Goal: Information Seeking & Learning: Learn about a topic

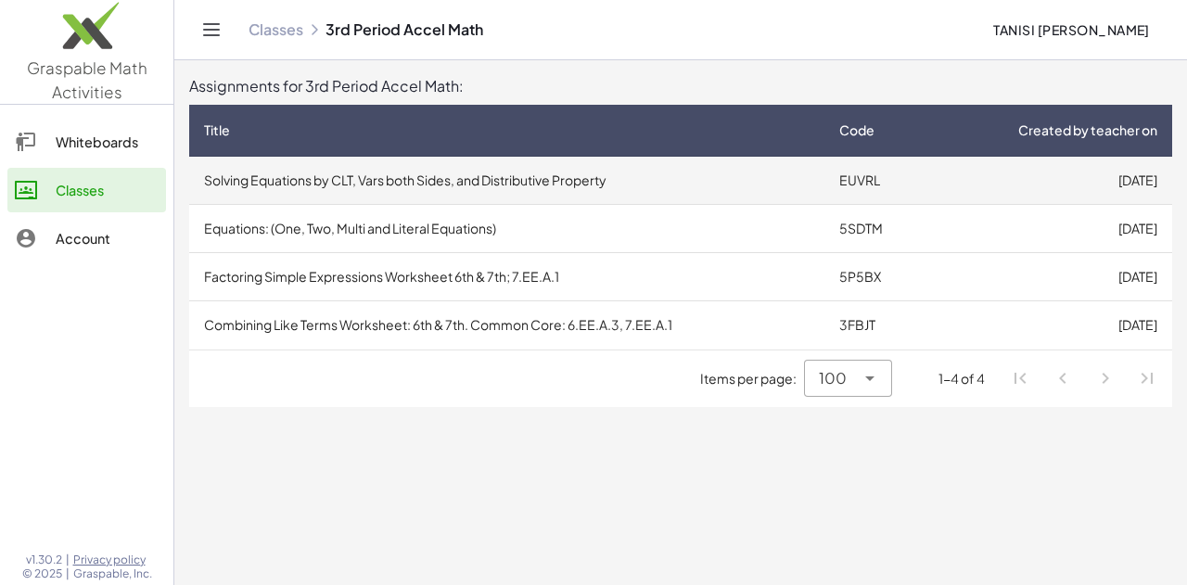
click at [994, 188] on td "[DATE]" at bounding box center [1052, 181] width 240 height 48
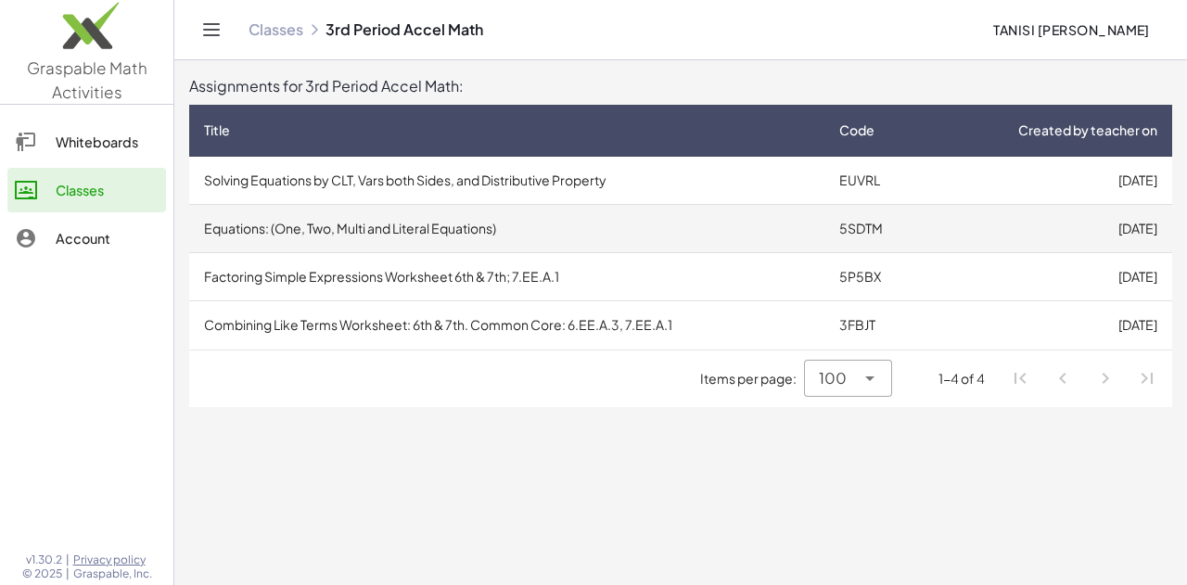
click at [1023, 240] on td "[DATE]" at bounding box center [1052, 229] width 240 height 48
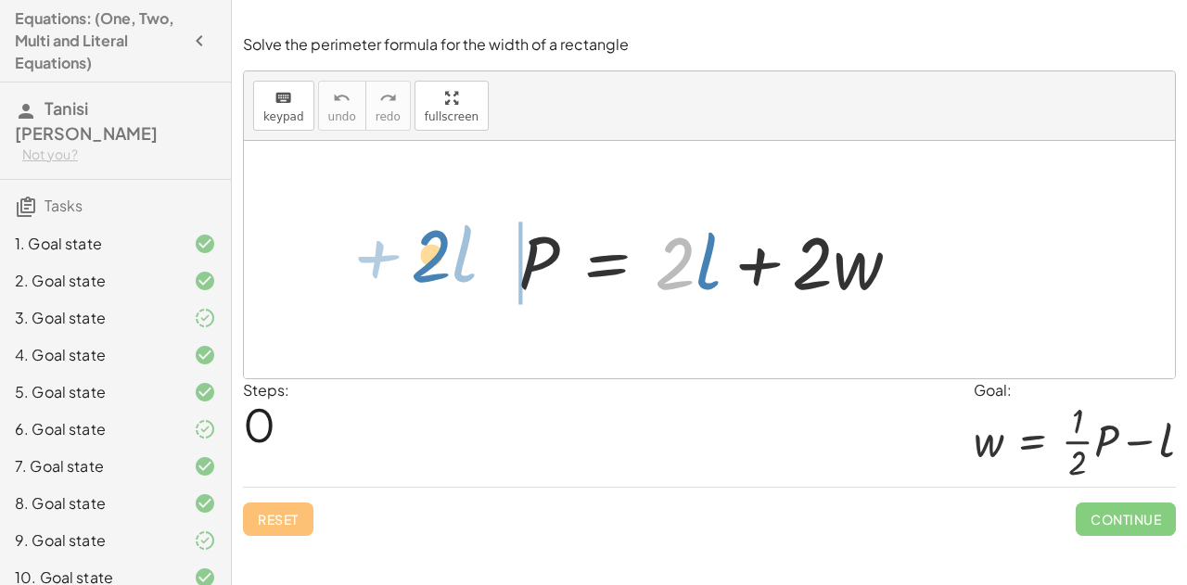
drag, startPoint x: 674, startPoint y: 257, endPoint x: 430, endPoint y: 249, distance: 244.1
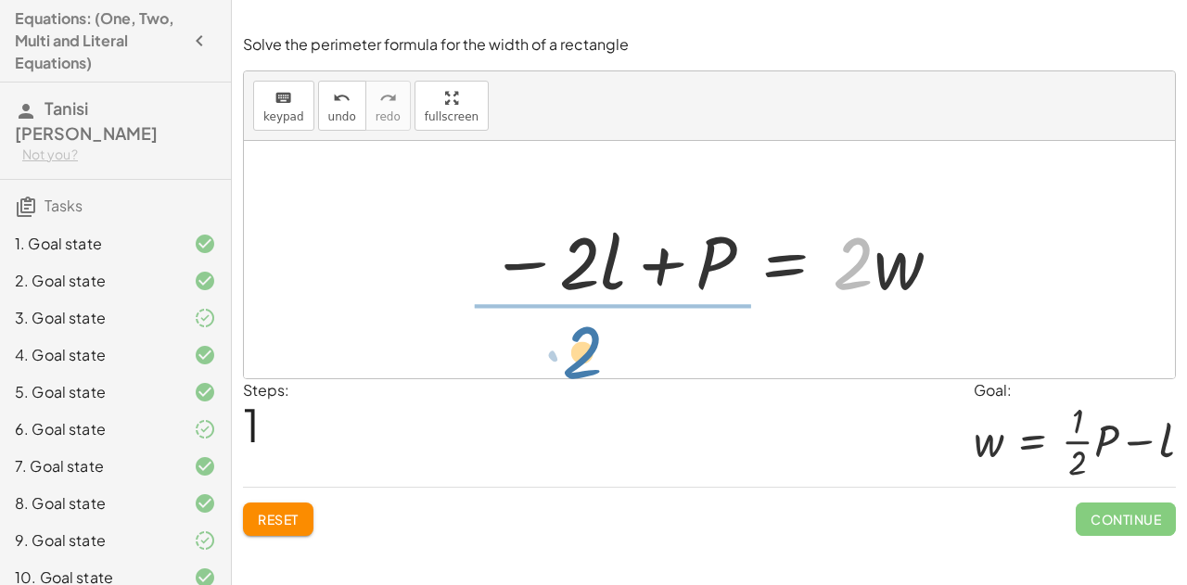
drag, startPoint x: 846, startPoint y: 281, endPoint x: 577, endPoint y: 374, distance: 284.5
click at [577, 374] on div "P = + · 2 · l + · 2 · w · 2 P = · 2 · l · 2 · w − +" at bounding box center [709, 259] width 931 height 237
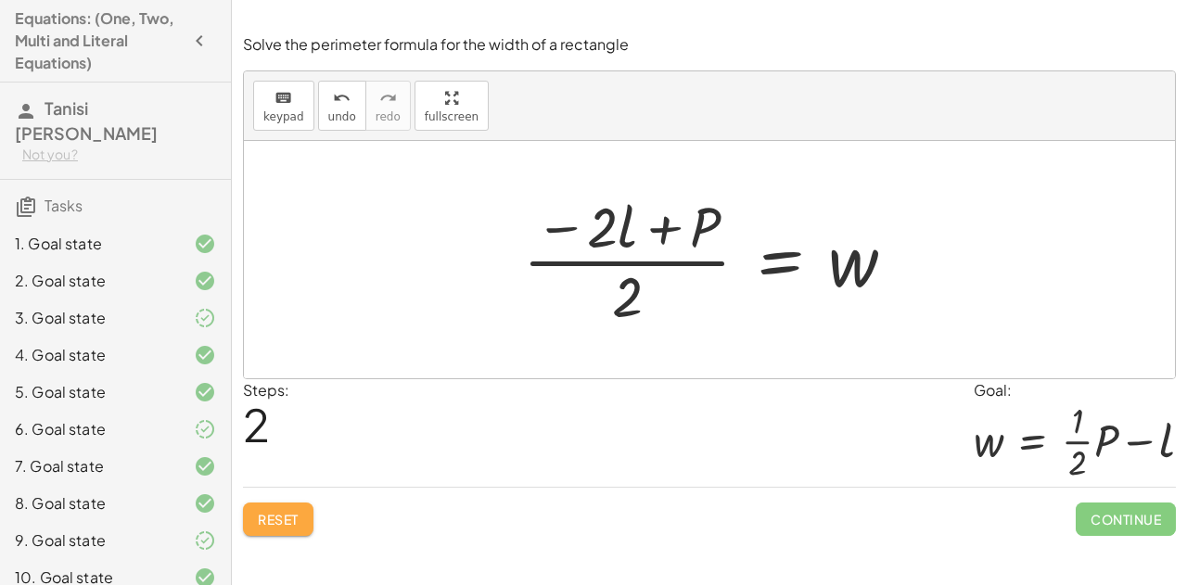
click at [260, 521] on span "Reset" at bounding box center [278, 519] width 41 height 17
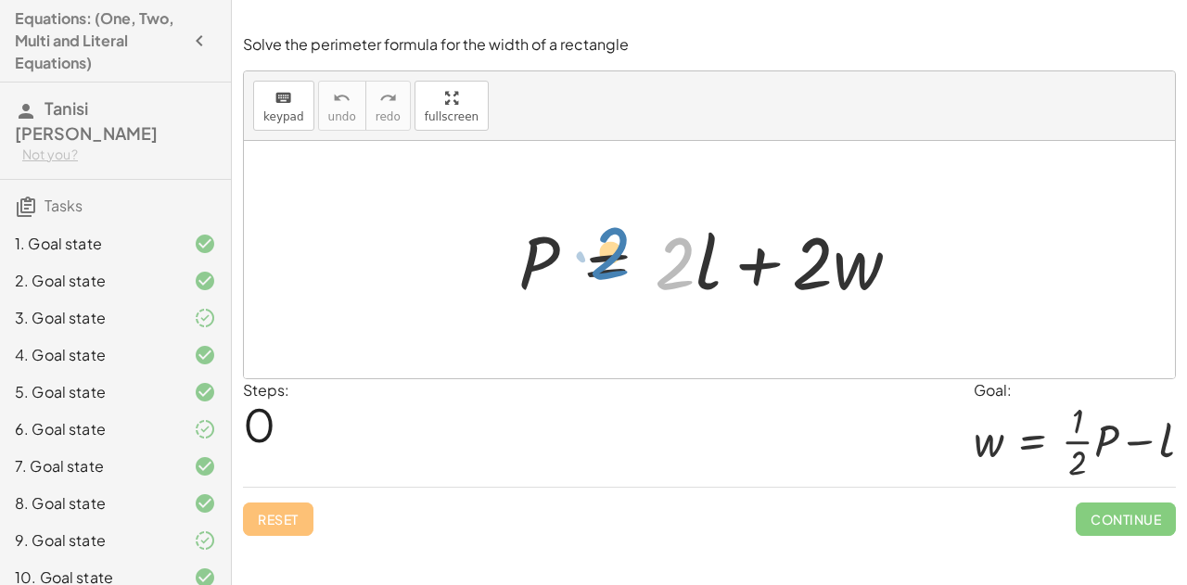
drag, startPoint x: 672, startPoint y: 273, endPoint x: 607, endPoint y: 263, distance: 65.7
click at [607, 263] on div at bounding box center [717, 260] width 416 height 96
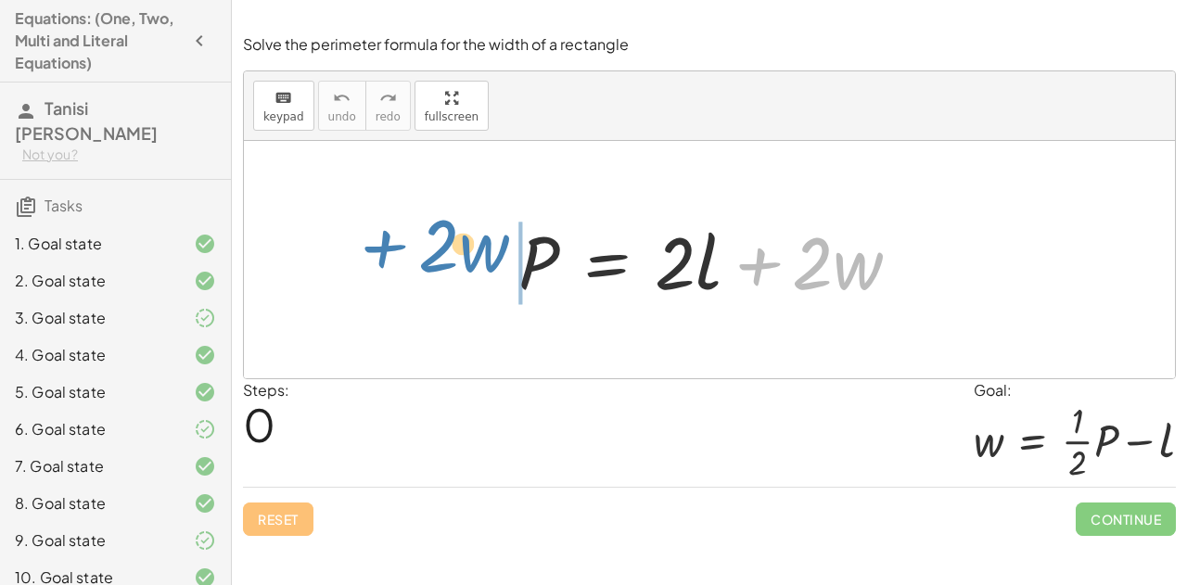
drag, startPoint x: 745, startPoint y: 266, endPoint x: 373, endPoint y: 255, distance: 372.1
click at [373, 255] on div "+ · 2 · w P = + · 2 · l + · 2 · w" at bounding box center [709, 259] width 931 height 237
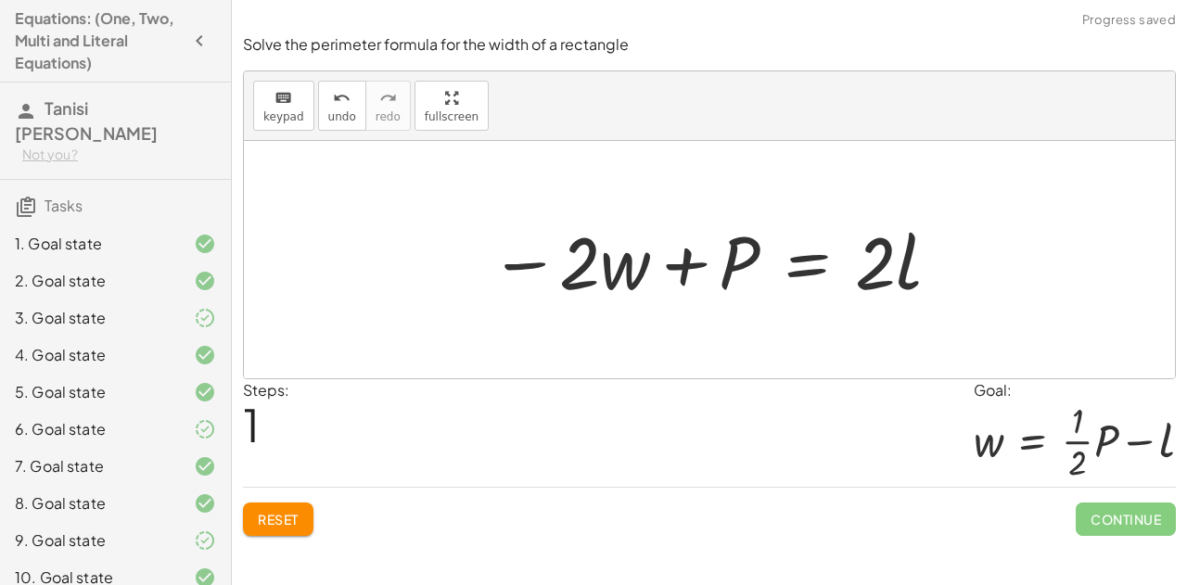
click at [275, 511] on span "Reset" at bounding box center [278, 519] width 41 height 17
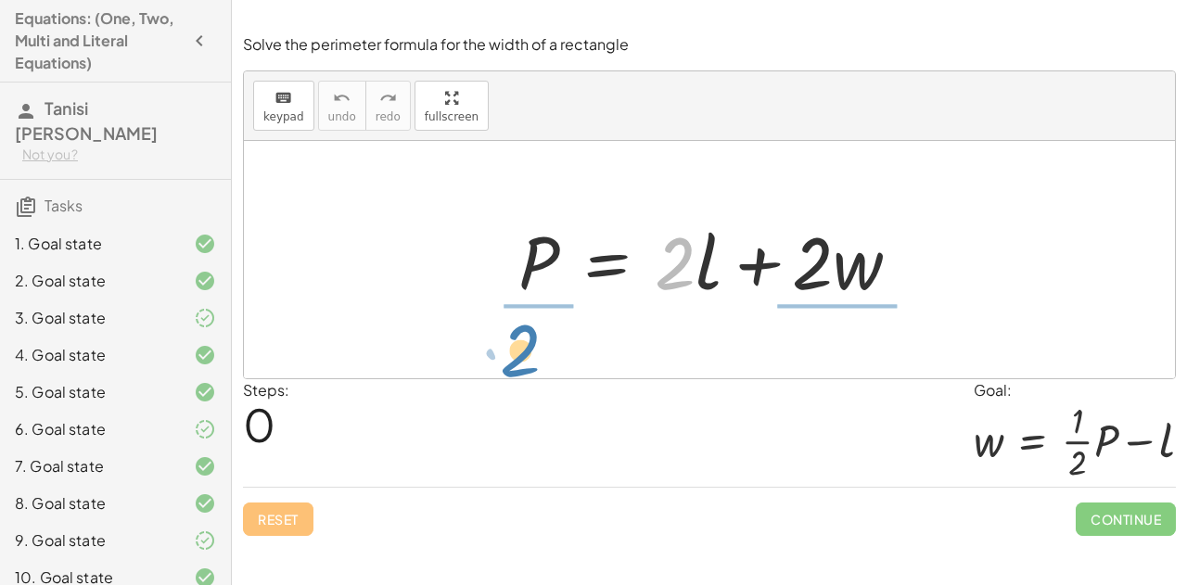
drag, startPoint x: 672, startPoint y: 275, endPoint x: 517, endPoint y: 363, distance: 177.8
click at [517, 363] on div "· 2 P = + · 2 · l + · 2 · w" at bounding box center [709, 259] width 931 height 237
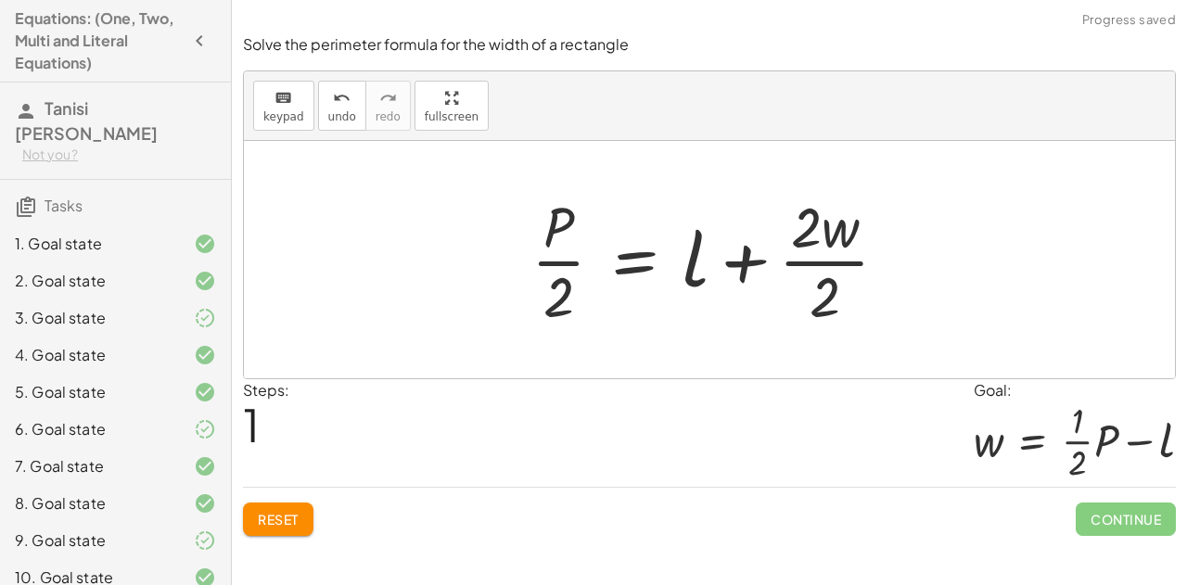
click at [267, 515] on span "Reset" at bounding box center [278, 519] width 41 height 17
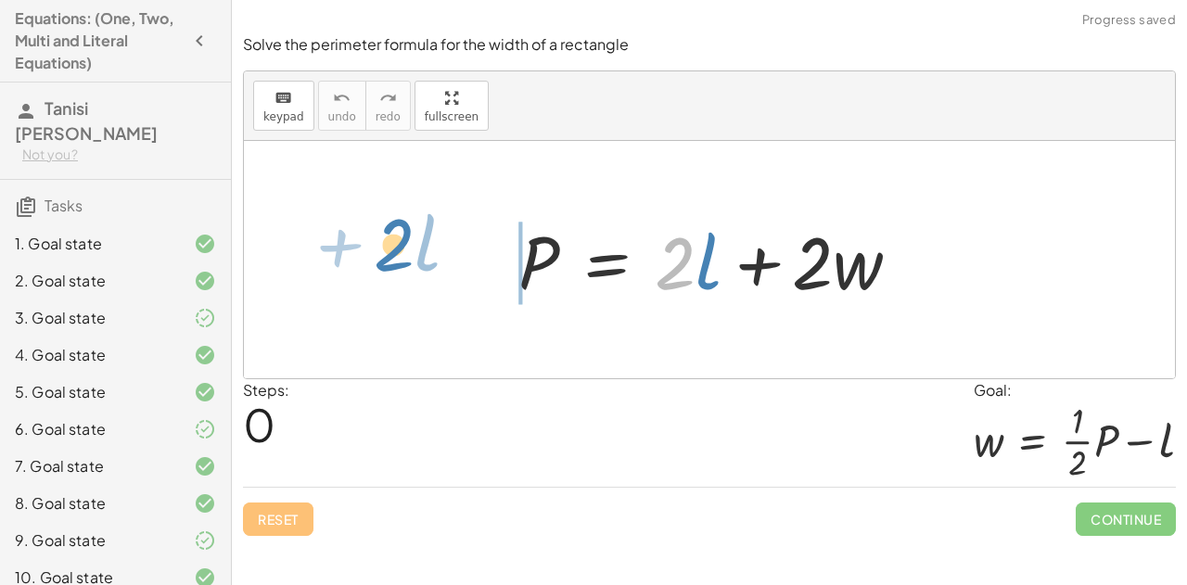
drag, startPoint x: 659, startPoint y: 275, endPoint x: 378, endPoint y: 258, distance: 280.7
click at [378, 258] on div "· 2 + · l P = + · 2 · l + · 2 · w" at bounding box center [709, 259] width 931 height 237
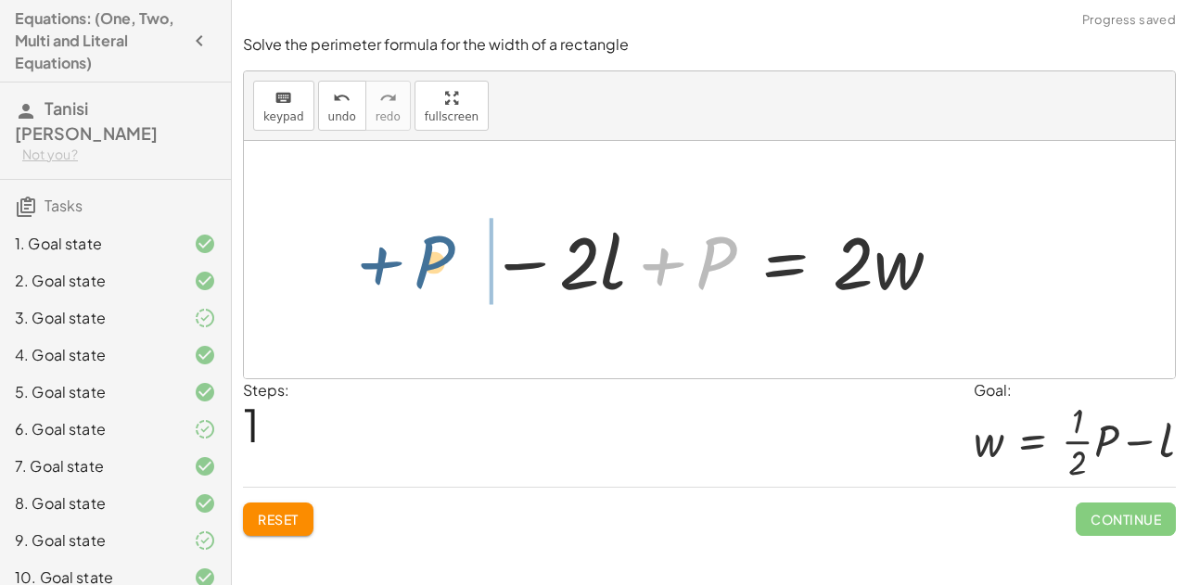
drag, startPoint x: 714, startPoint y: 253, endPoint x: 430, endPoint y: 252, distance: 283.8
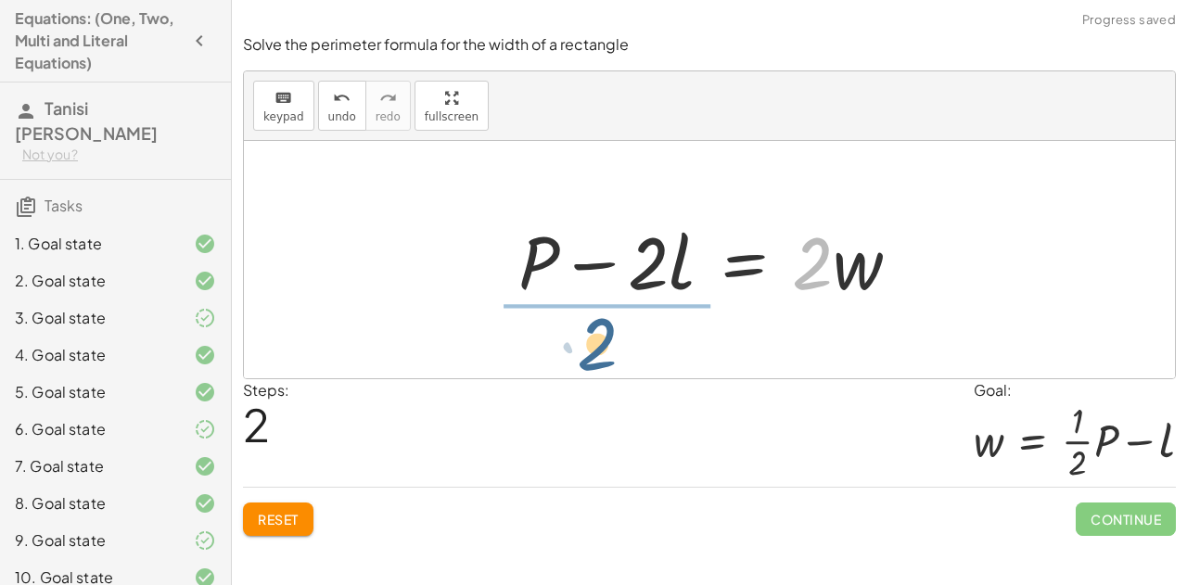
drag, startPoint x: 811, startPoint y: 276, endPoint x: 588, endPoint y: 358, distance: 237.1
click at [588, 358] on div "P = + · 2 · l + · 2 · w − · 2 · l + P = · 2 · w · 2 P = · 2 · l · 2 · w − +" at bounding box center [709, 259] width 931 height 237
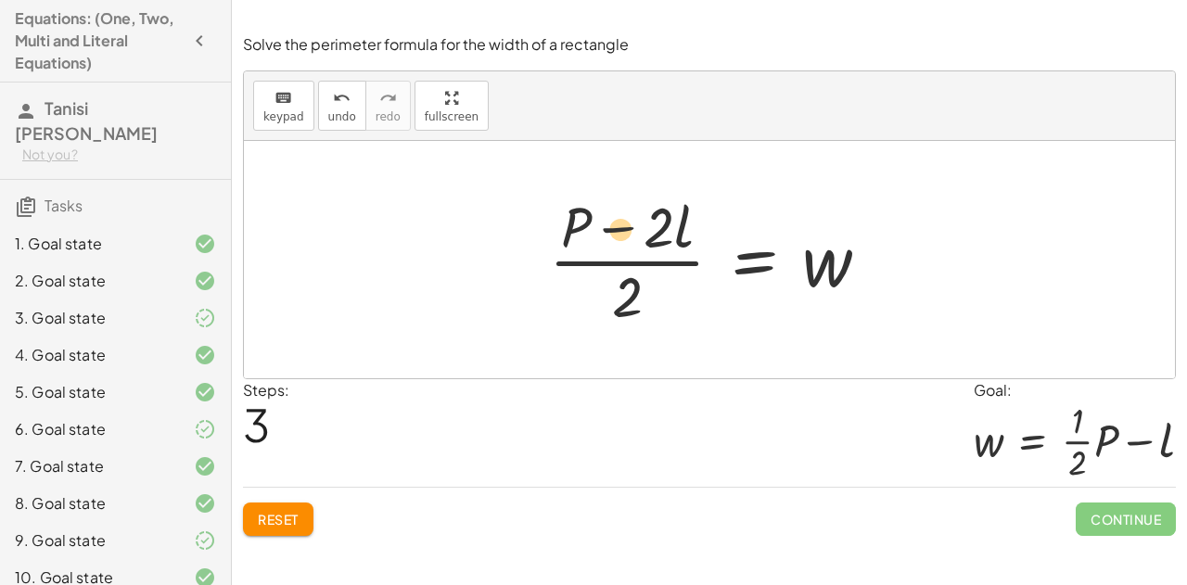
click at [621, 223] on div at bounding box center [717, 259] width 354 height 143
drag, startPoint x: 621, startPoint y: 302, endPoint x: 618, endPoint y: 224, distance: 78.9
click at [618, 224] on div at bounding box center [717, 259] width 354 height 143
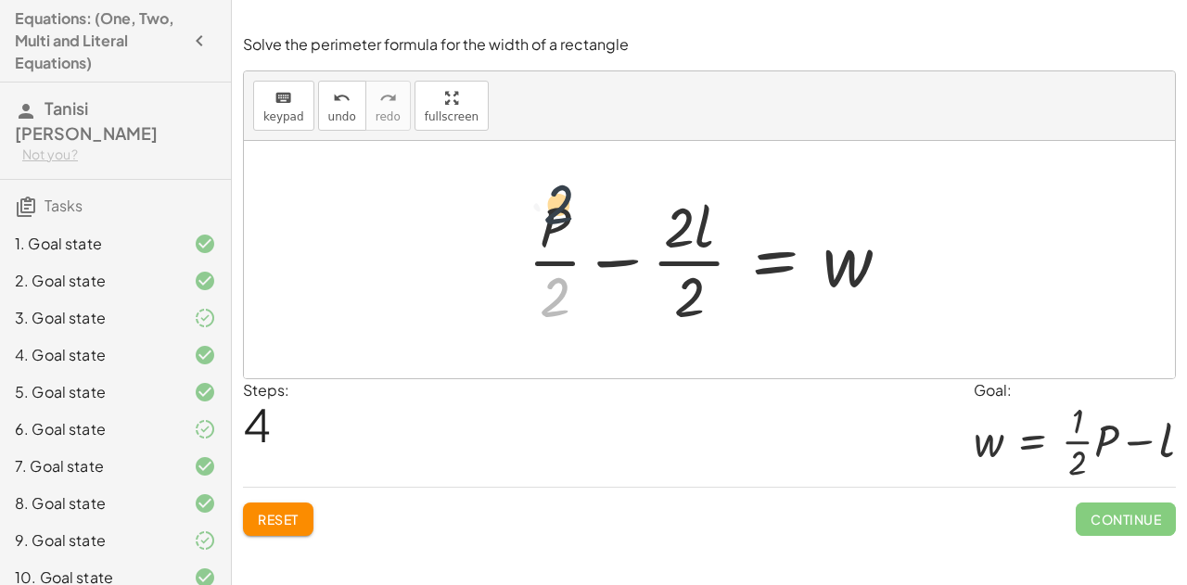
drag, startPoint x: 551, startPoint y: 305, endPoint x: 555, endPoint y: 216, distance: 89.1
click at [555, 216] on div at bounding box center [717, 259] width 396 height 143
drag, startPoint x: 688, startPoint y: 303, endPoint x: 703, endPoint y: 229, distance: 75.7
click at [703, 229] on div at bounding box center [717, 259] width 396 height 143
drag, startPoint x: 842, startPoint y: 263, endPoint x: 813, endPoint y: 263, distance: 29.7
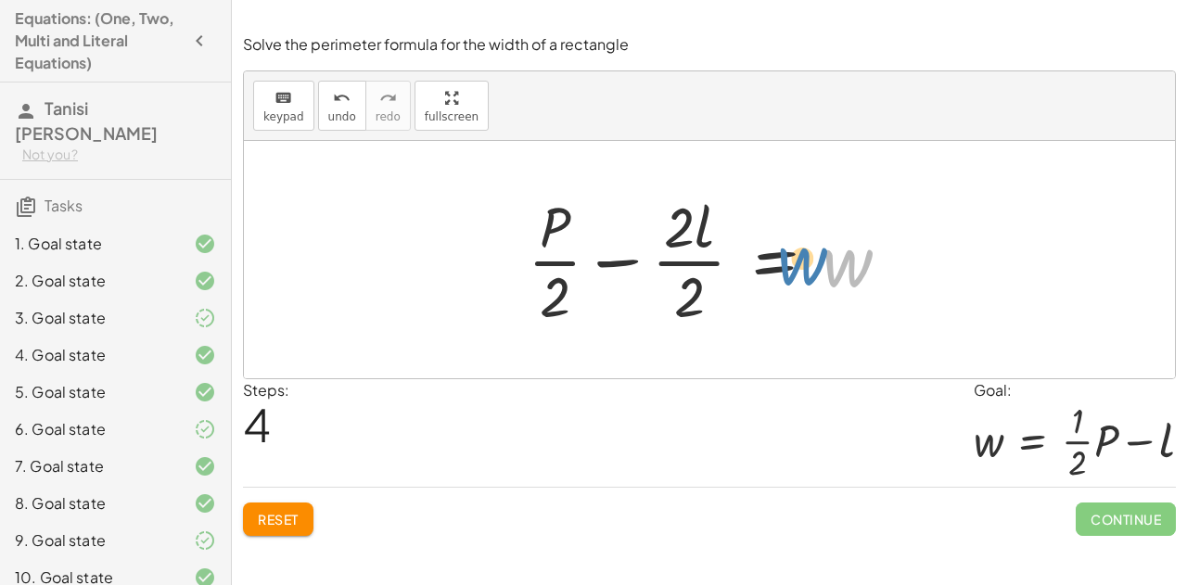
click at [813, 263] on div at bounding box center [717, 259] width 396 height 143
click at [276, 532] on button "Reset" at bounding box center [278, 519] width 70 height 33
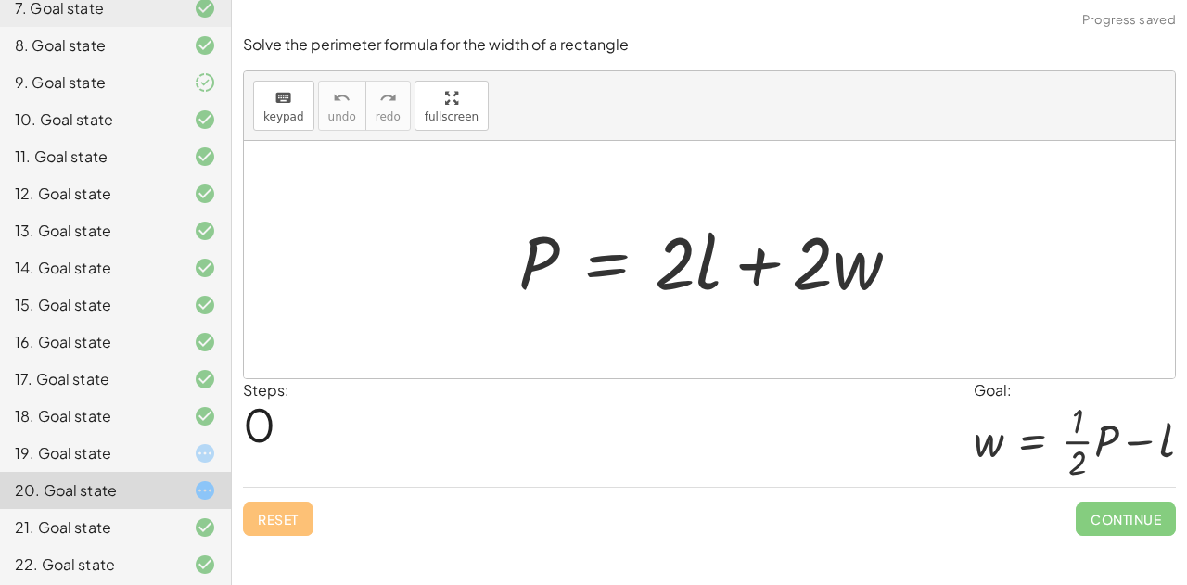
scroll to position [492, 0]
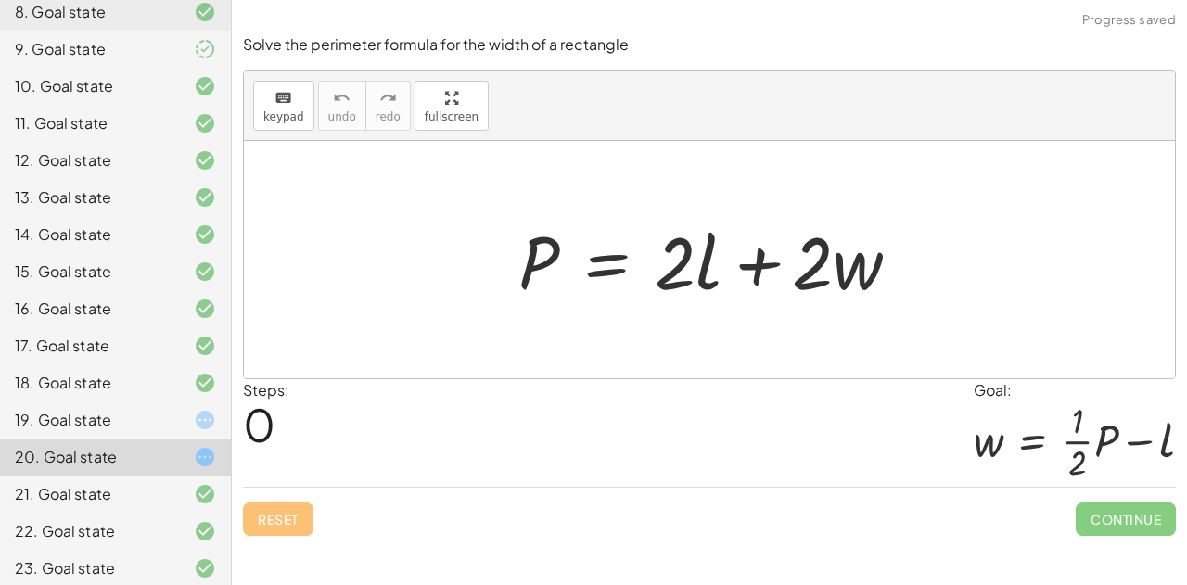
click at [164, 409] on div at bounding box center [190, 420] width 52 height 22
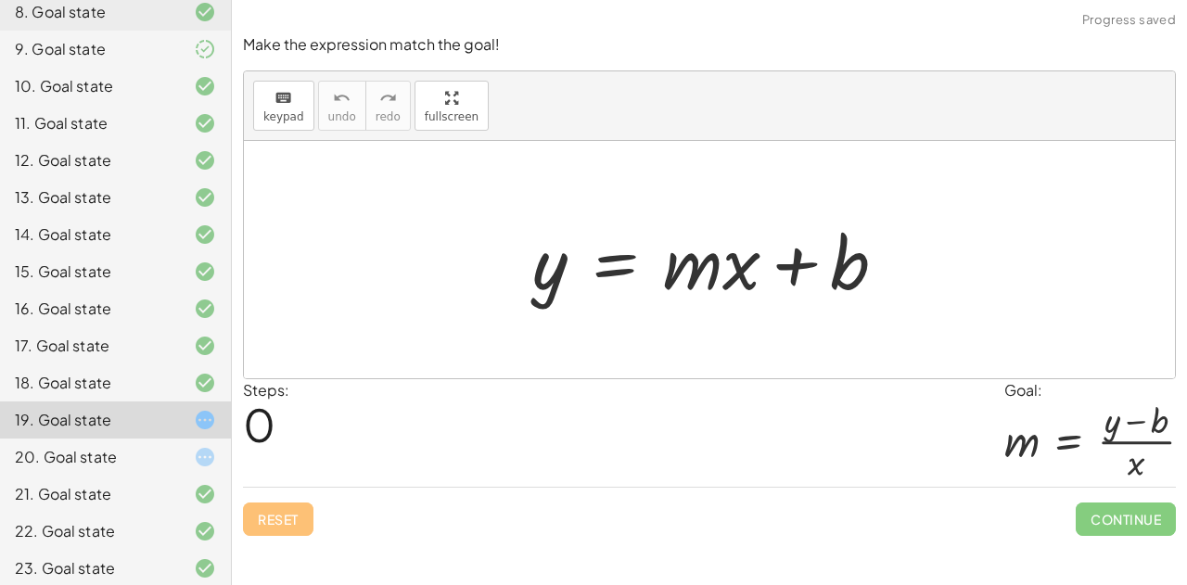
click at [102, 446] on div "20. Goal state" at bounding box center [89, 457] width 149 height 22
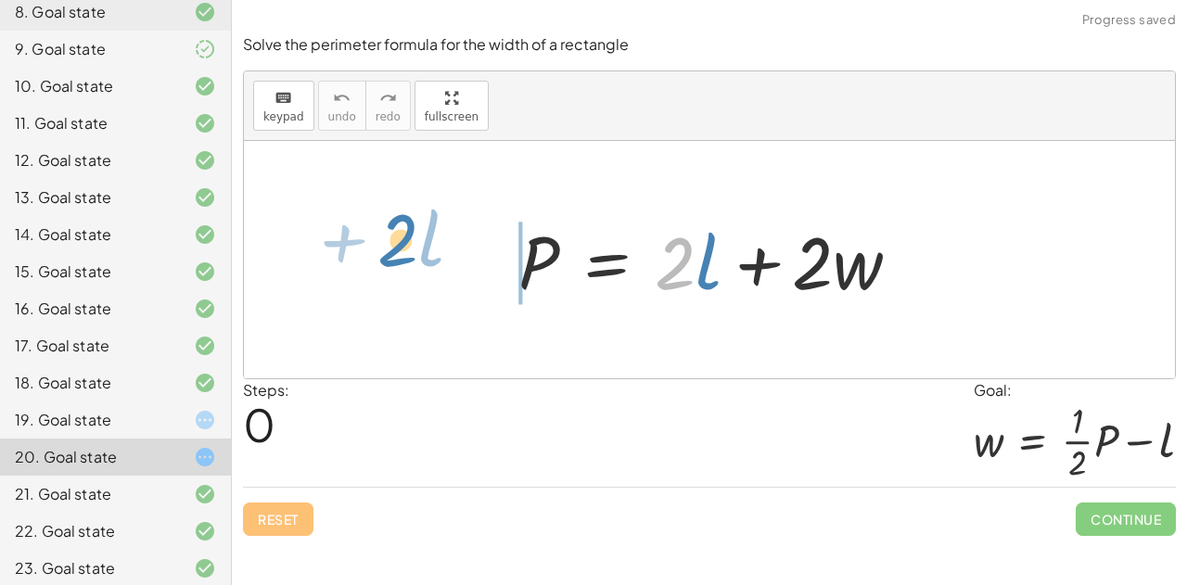
drag, startPoint x: 675, startPoint y: 277, endPoint x: 385, endPoint y: 254, distance: 291.3
click at [385, 254] on div "· 2 + · l P = + · 2 · l + · 2 · w" at bounding box center [709, 259] width 931 height 237
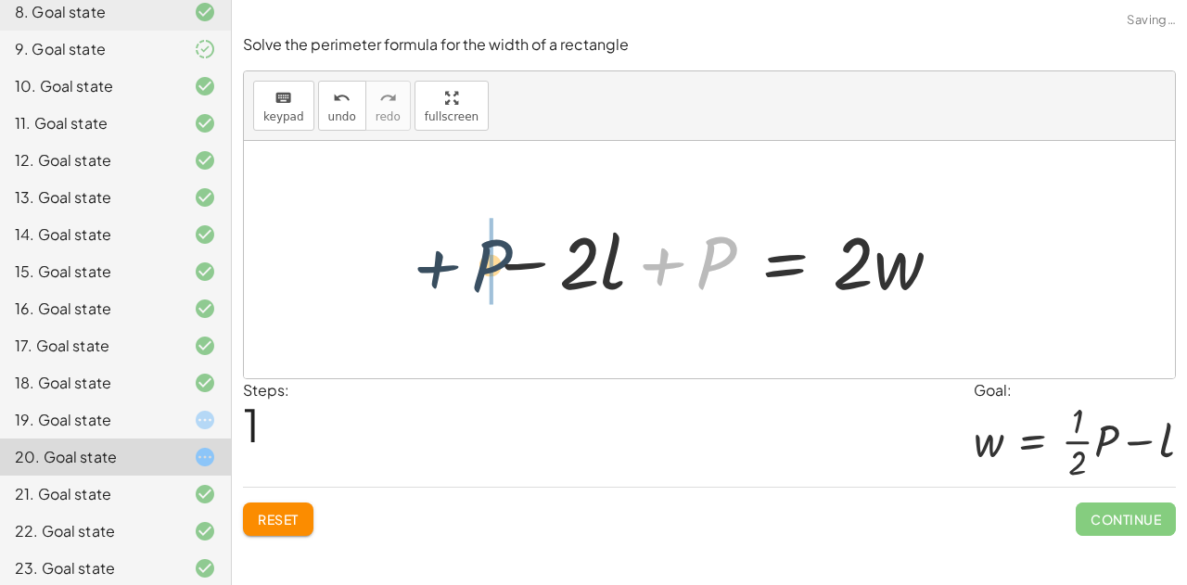
drag, startPoint x: 706, startPoint y: 256, endPoint x: 452, endPoint y: 261, distance: 254.2
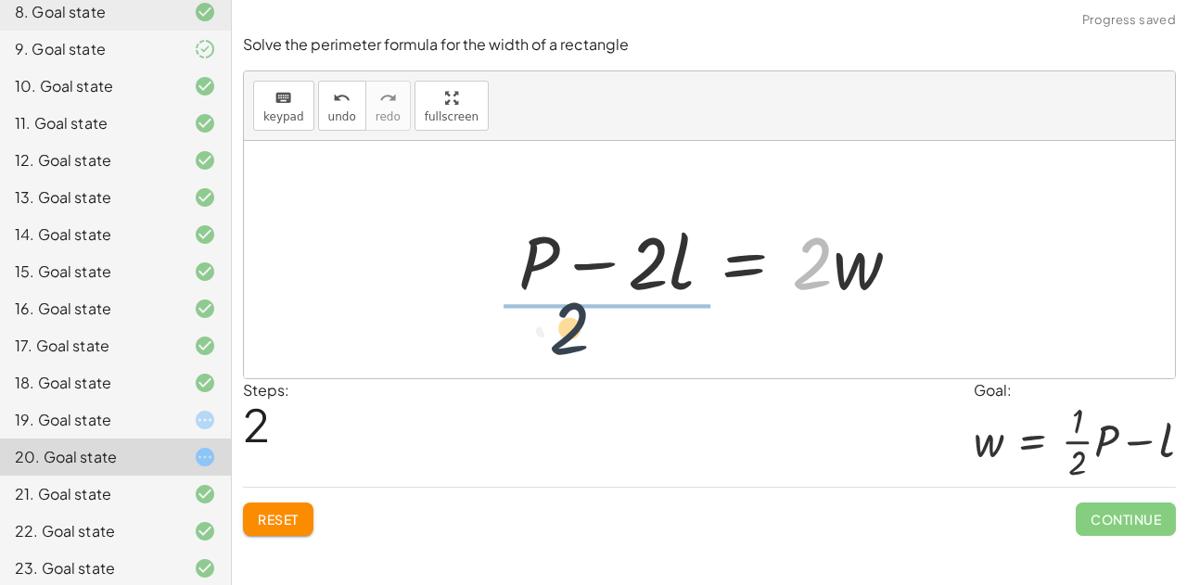
drag, startPoint x: 801, startPoint y: 287, endPoint x: 545, endPoint y: 352, distance: 264.4
click at [545, 352] on div "P = + · 2 · l + · 2 · w − · 2 · l + P = · 2 · w · 2 P = · 2 · l · 2 · w − +" at bounding box center [709, 259] width 931 height 237
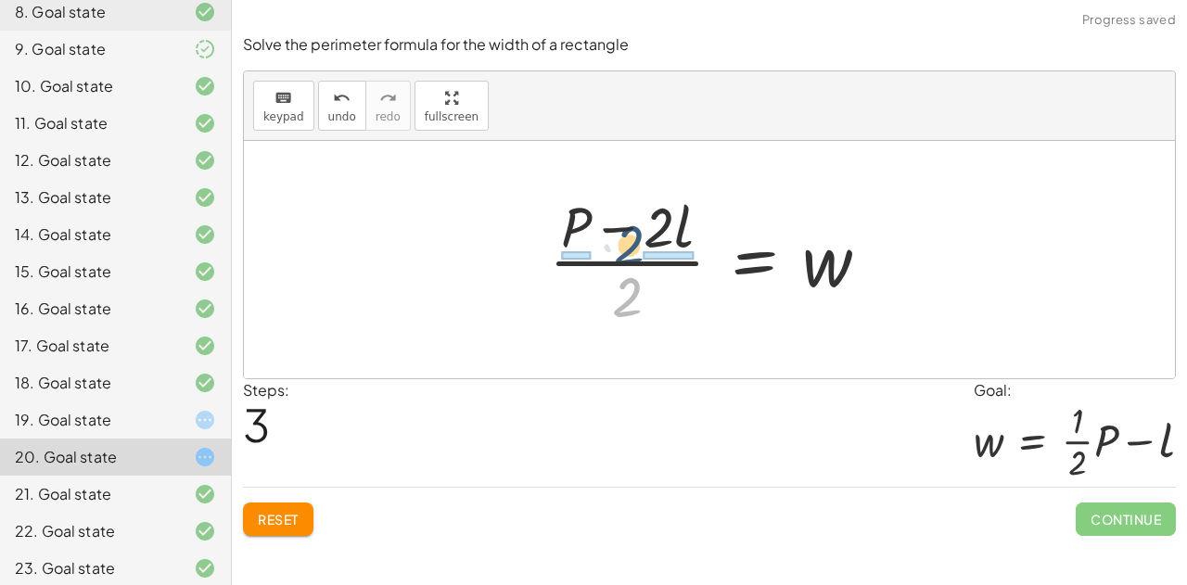
drag, startPoint x: 632, startPoint y: 303, endPoint x: 632, endPoint y: 233, distance: 70.5
click at [632, 233] on div at bounding box center [717, 259] width 354 height 143
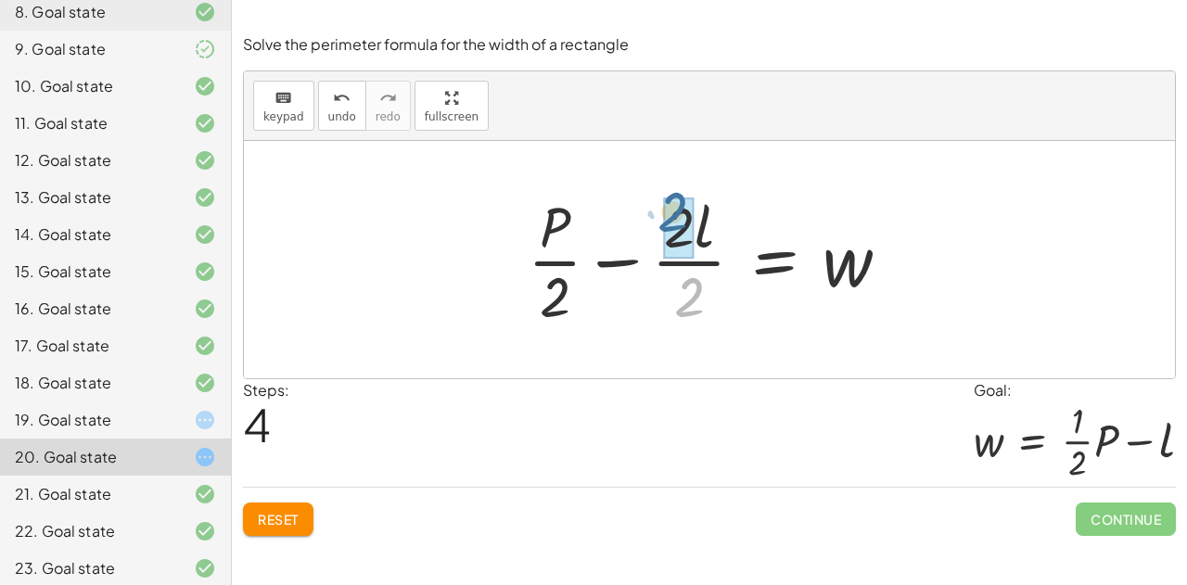
drag, startPoint x: 687, startPoint y: 303, endPoint x: 670, endPoint y: 221, distance: 84.4
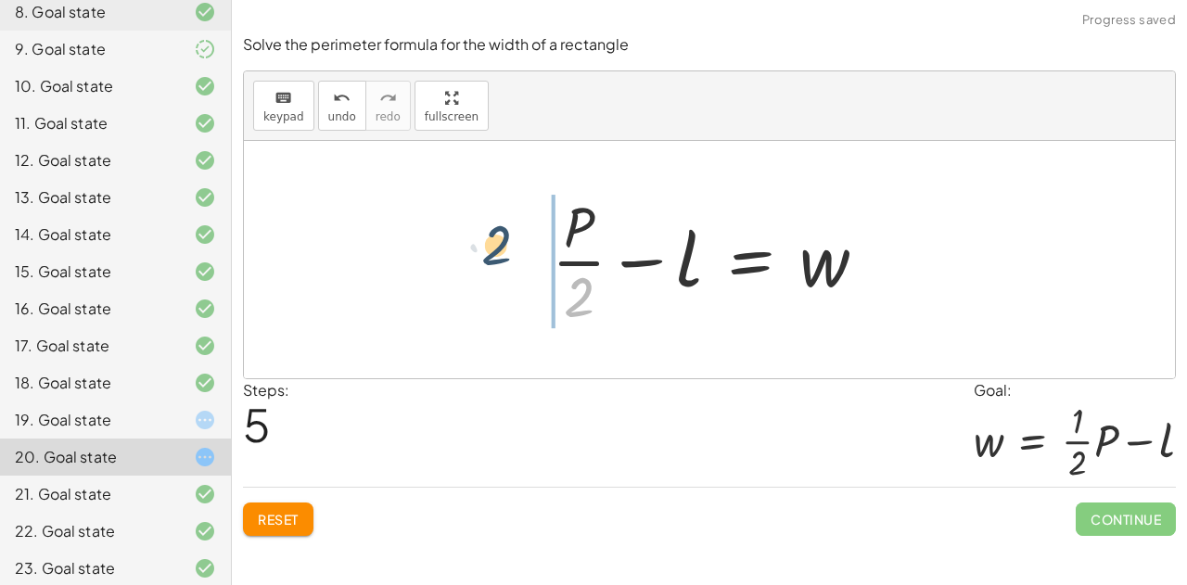
drag, startPoint x: 576, startPoint y: 310, endPoint x: 500, endPoint y: 269, distance: 86.3
click at [500, 269] on div "P = + · 2 · l + · 2 · w − · 2 · l + P = · 2 · w + P − · 2 · l = · 2 · w · ( + P…" at bounding box center [709, 259] width 931 height 237
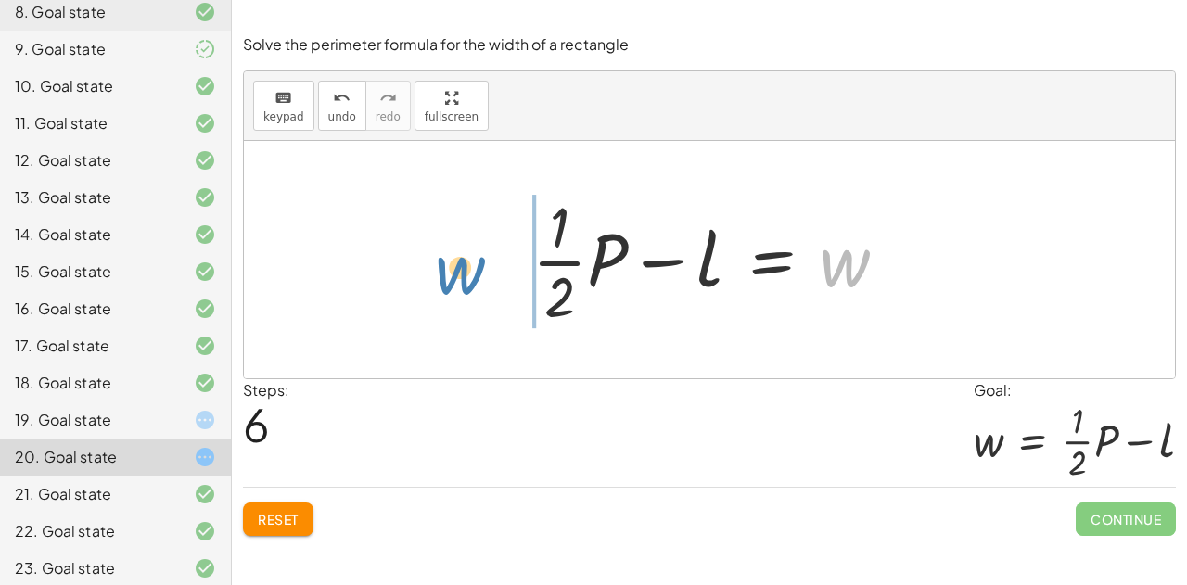
drag, startPoint x: 833, startPoint y: 259, endPoint x: 432, endPoint y: 263, distance: 400.7
click at [432, 263] on div "P = + · 2 · l + · 2 · w − · 2 · l + P = · 2 · w + P − · 2 · l = · 2 · w · ( + P…" at bounding box center [709, 259] width 931 height 237
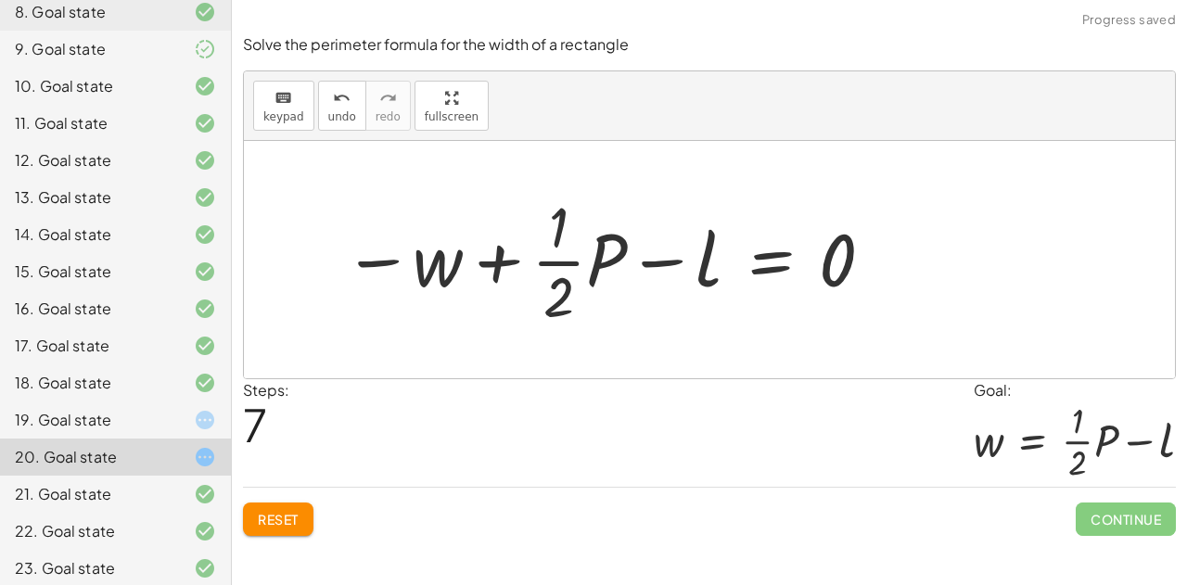
click at [260, 529] on button "Reset" at bounding box center [278, 519] width 70 height 33
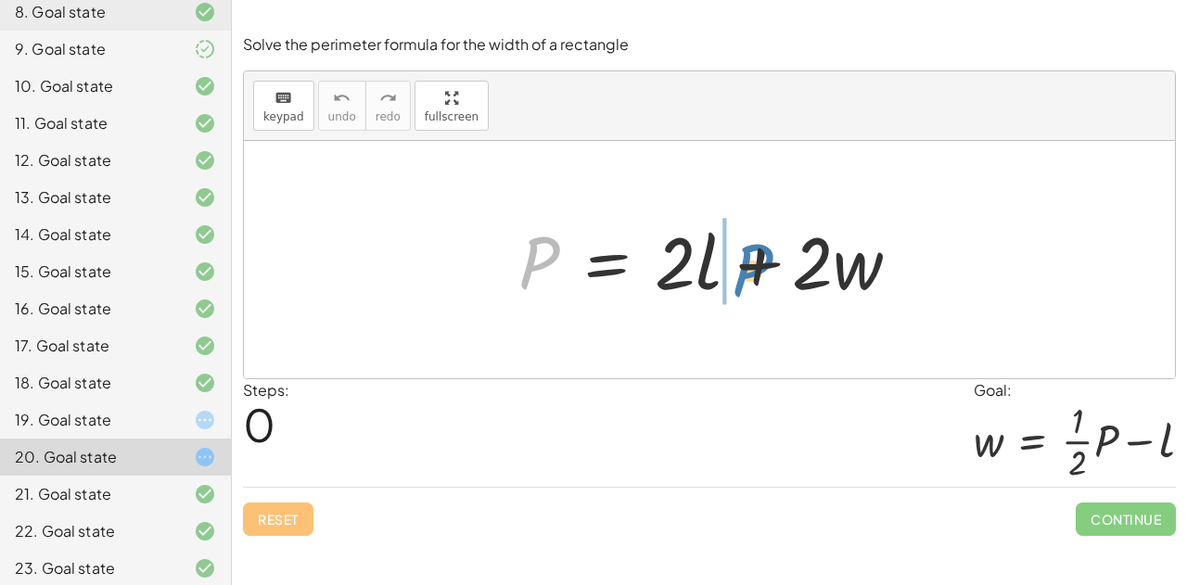
drag, startPoint x: 527, startPoint y: 265, endPoint x: 737, endPoint y: 274, distance: 209.8
click at [737, 274] on div at bounding box center [717, 260] width 416 height 96
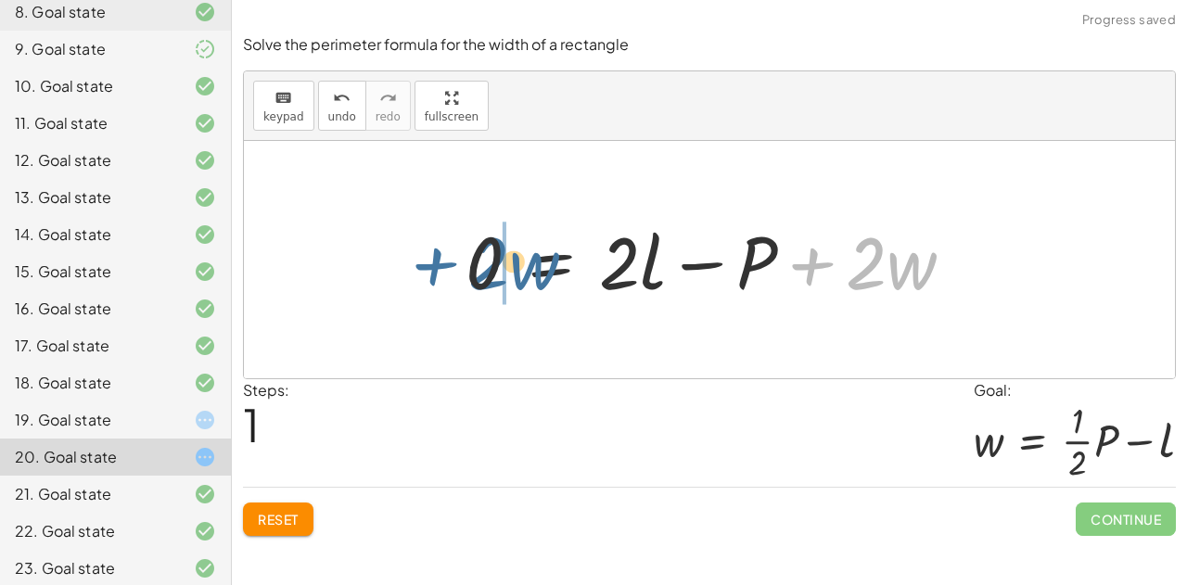
drag, startPoint x: 811, startPoint y: 260, endPoint x: 402, endPoint y: 253, distance: 409.1
click at [402, 253] on div "P = + · 2 · l + · 2 · w + · 2 · w P = + · 2 · l + · 2 · w 0 −" at bounding box center [709, 259] width 931 height 237
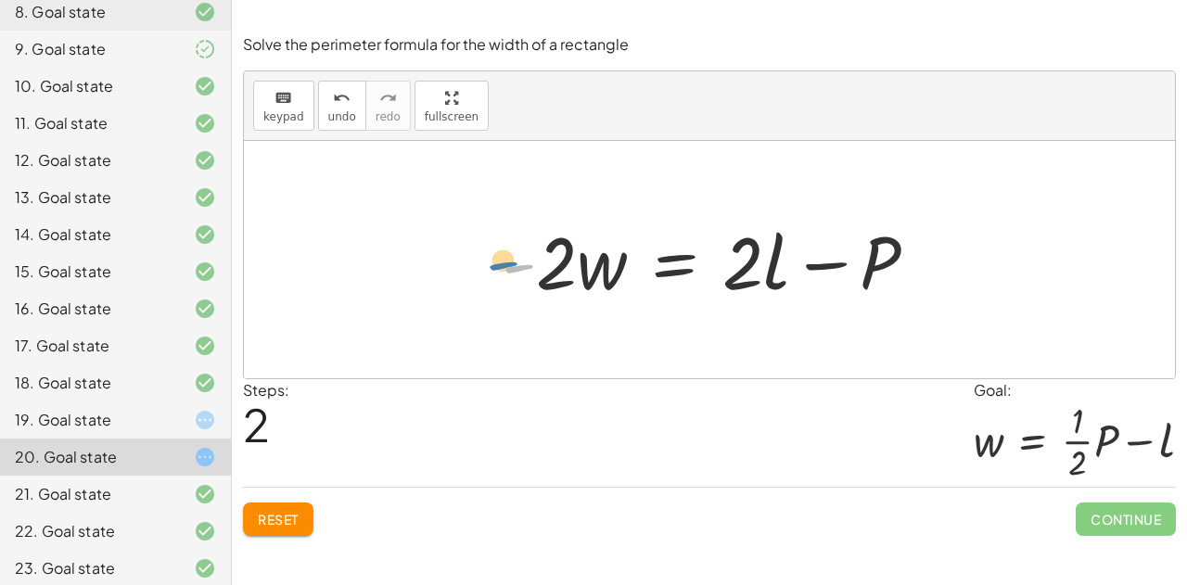
click at [508, 265] on div at bounding box center [718, 260] width 450 height 96
drag, startPoint x: 555, startPoint y: 275, endPoint x: 825, endPoint y: 363, distance: 283.7
click at [825, 363] on div "P = + · 2 · l + · 2 · w 0 = + · 2 · l − P + · 2 · w − · 2 · w + 0 = + · 2 · l −…" at bounding box center [709, 259] width 931 height 237
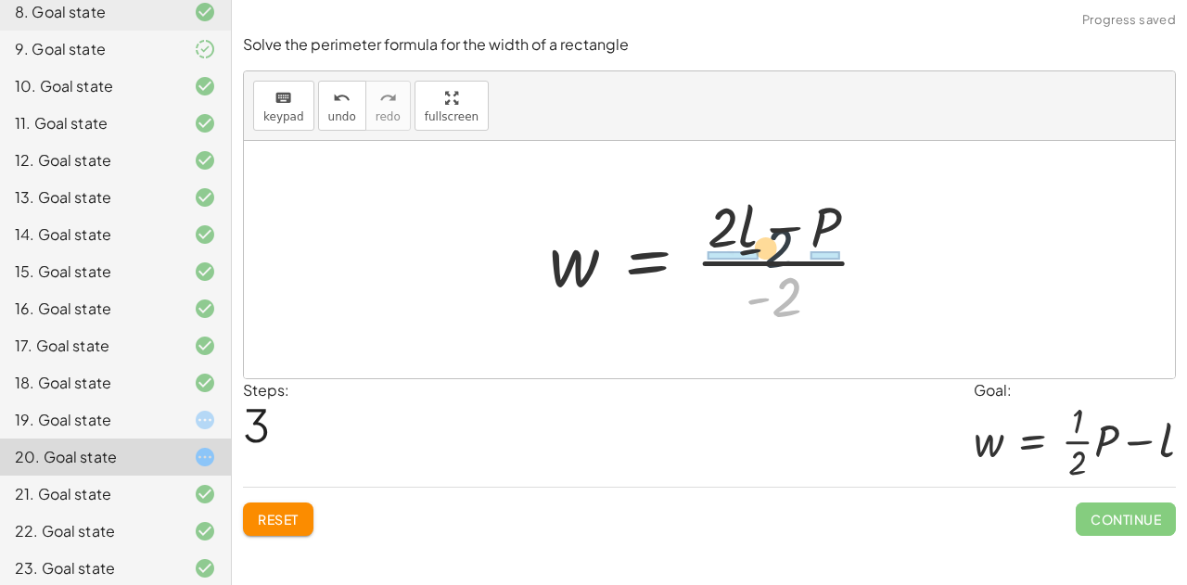
drag, startPoint x: 781, startPoint y: 308, endPoint x: 767, endPoint y: 240, distance: 69.1
click at [767, 240] on div at bounding box center [717, 259] width 354 height 143
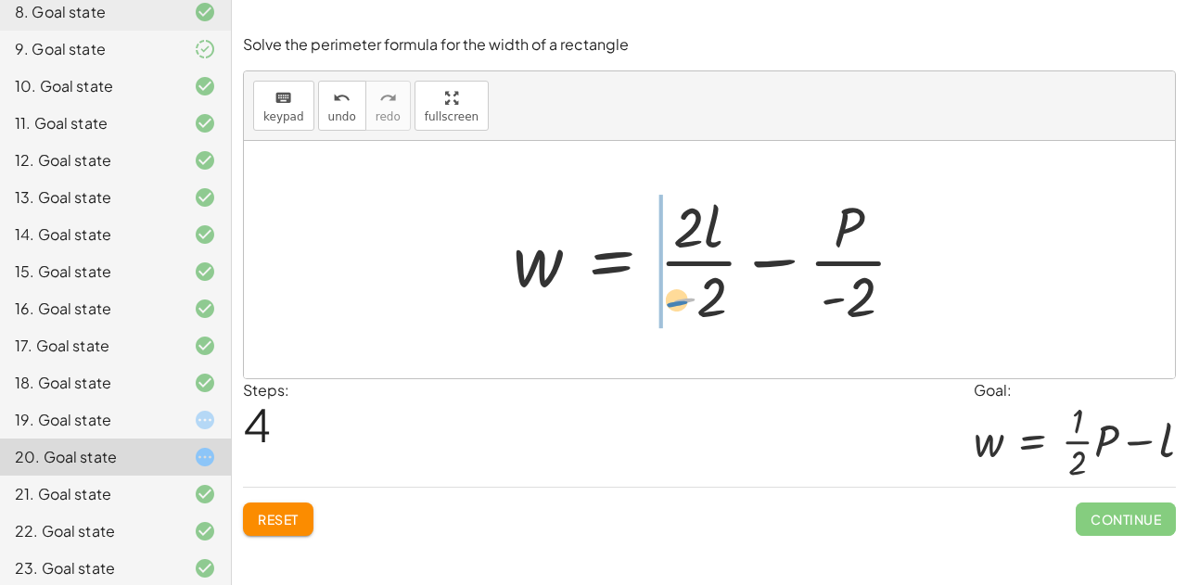
click at [679, 301] on div at bounding box center [717, 259] width 427 height 143
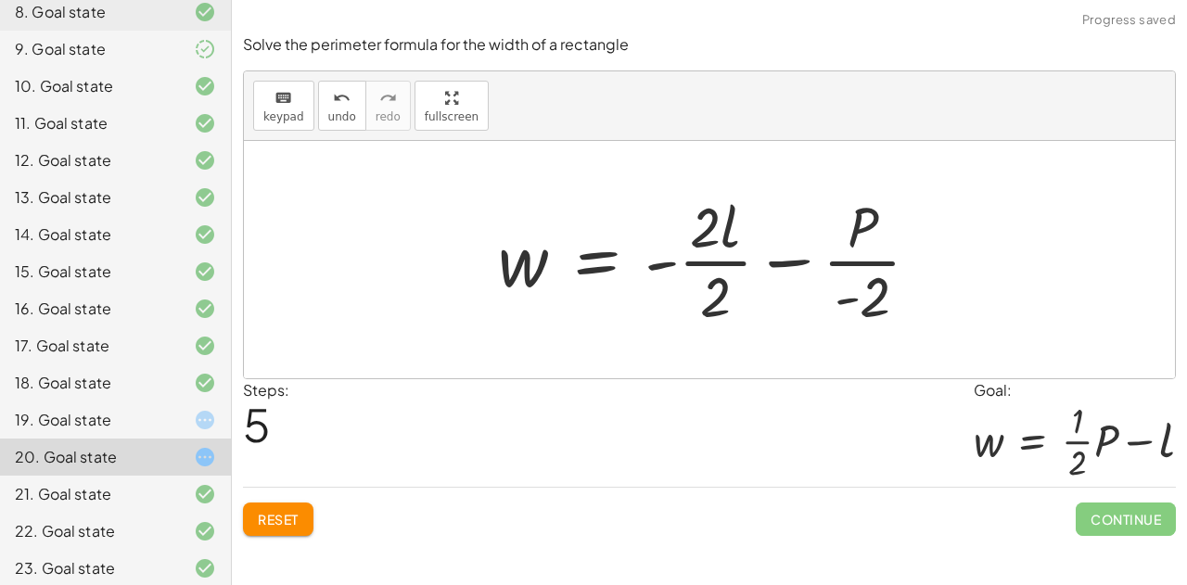
click at [271, 522] on span "Reset" at bounding box center [278, 519] width 41 height 17
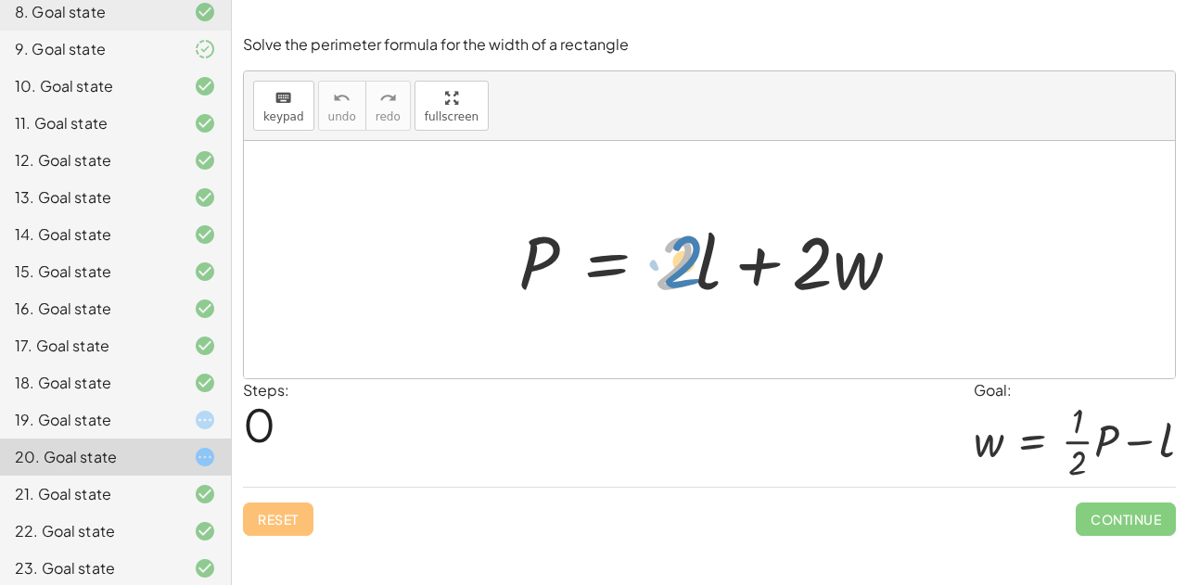
drag, startPoint x: 669, startPoint y: 281, endPoint x: 681, endPoint y: 277, distance: 12.6
click at [681, 277] on div at bounding box center [717, 260] width 416 height 96
drag, startPoint x: 655, startPoint y: 301, endPoint x: 532, endPoint y: 338, distance: 128.6
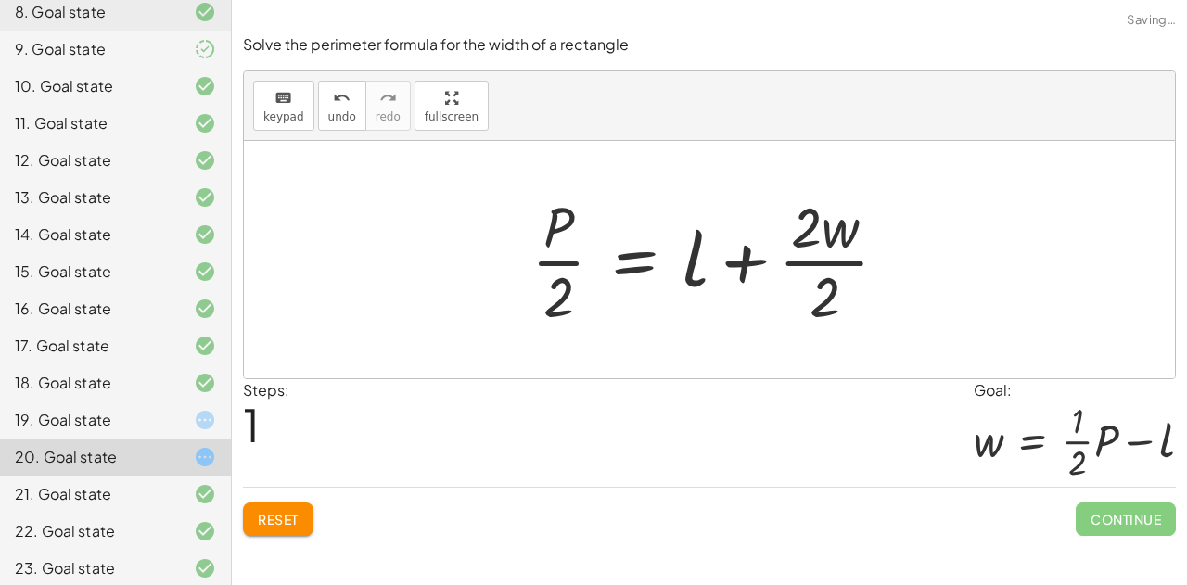
click at [298, 516] on span "Reset" at bounding box center [278, 519] width 41 height 17
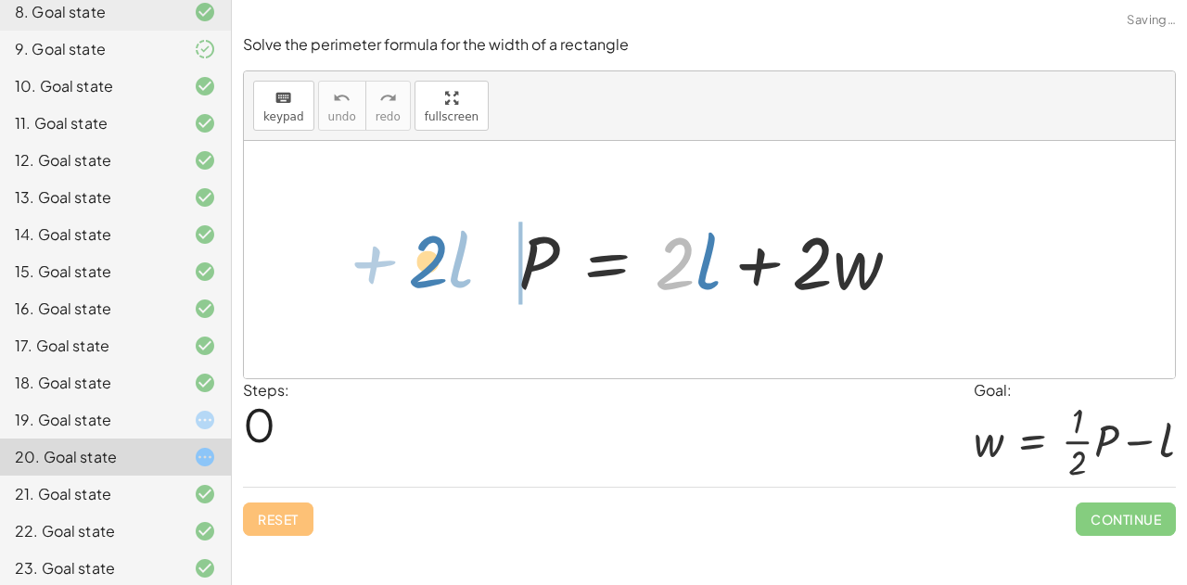
drag, startPoint x: 667, startPoint y: 279, endPoint x: 416, endPoint y: 277, distance: 251.4
click at [416, 277] on div "· 2 + · l P = + · 2 · l + · 2 · w" at bounding box center [709, 259] width 931 height 237
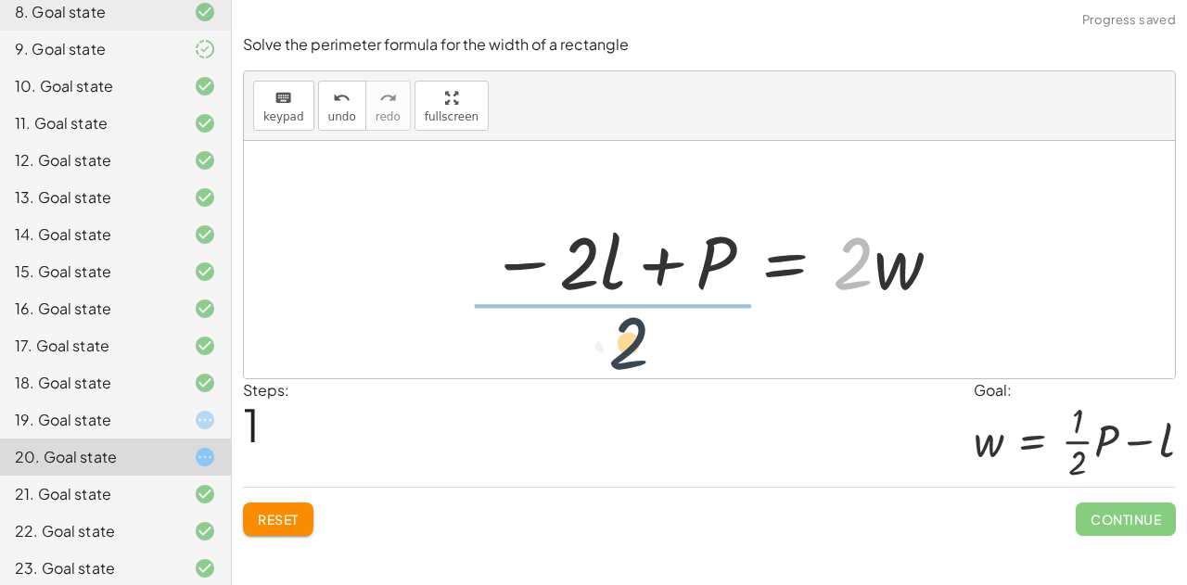
drag, startPoint x: 851, startPoint y: 277, endPoint x: 616, endPoint y: 349, distance: 245.3
click at [616, 349] on div "P = + · 2 · l + · 2 · w · 2 P = · 2 · l · 2 · w − +" at bounding box center [709, 259] width 931 height 237
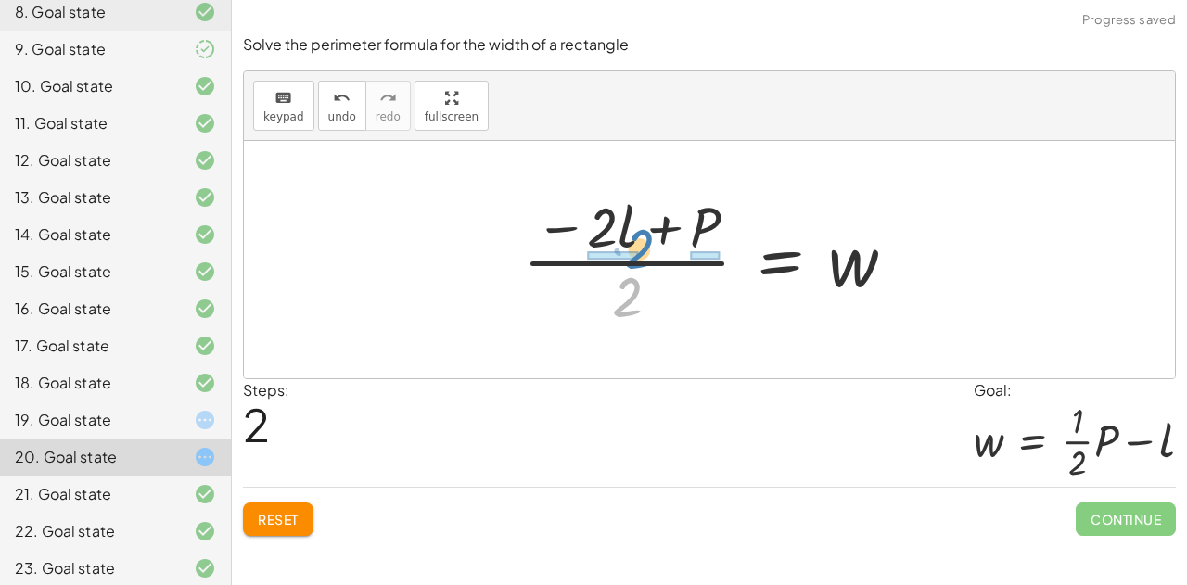
drag, startPoint x: 617, startPoint y: 311, endPoint x: 631, endPoint y: 261, distance: 52.0
click at [631, 261] on div at bounding box center [717, 259] width 406 height 143
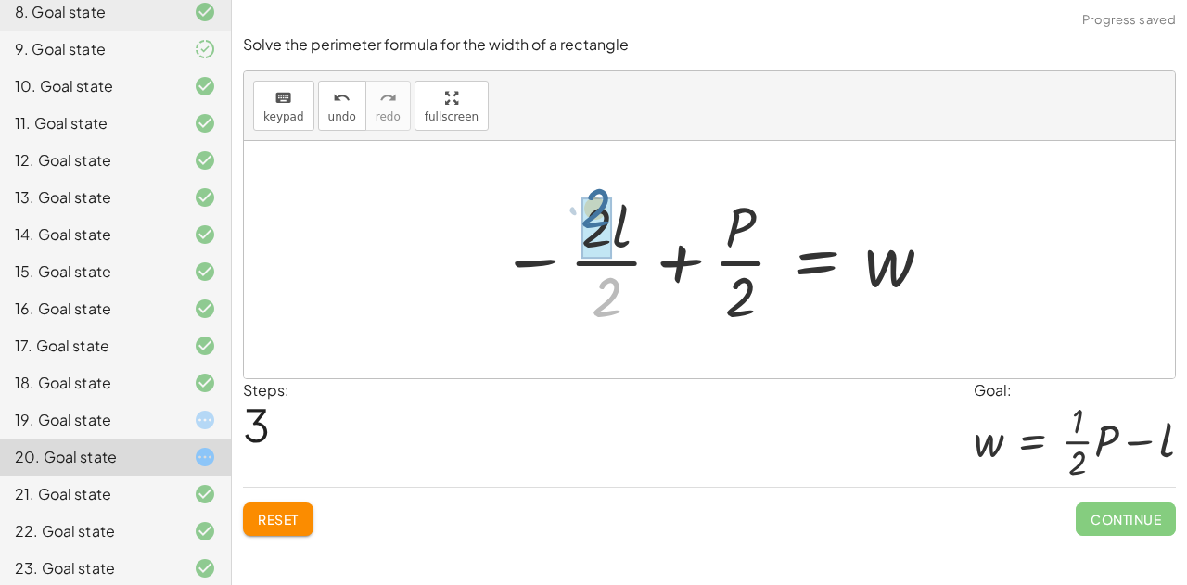
drag, startPoint x: 603, startPoint y: 309, endPoint x: 591, endPoint y: 225, distance: 84.3
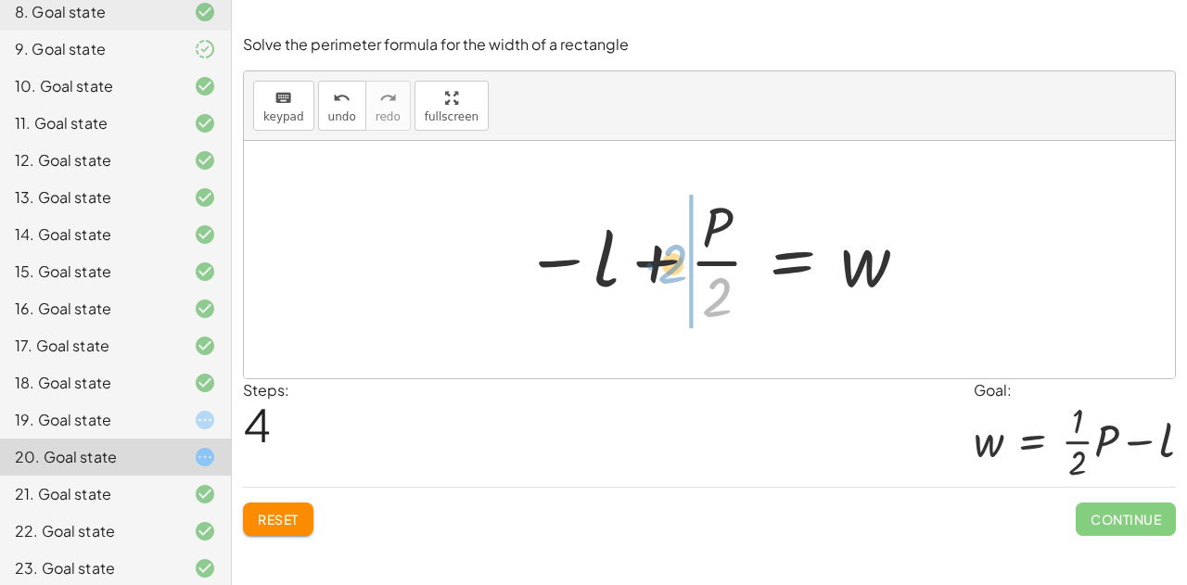
drag, startPoint x: 720, startPoint y: 299, endPoint x: 676, endPoint y: 266, distance: 54.4
click at [676, 266] on div at bounding box center [717, 259] width 405 height 143
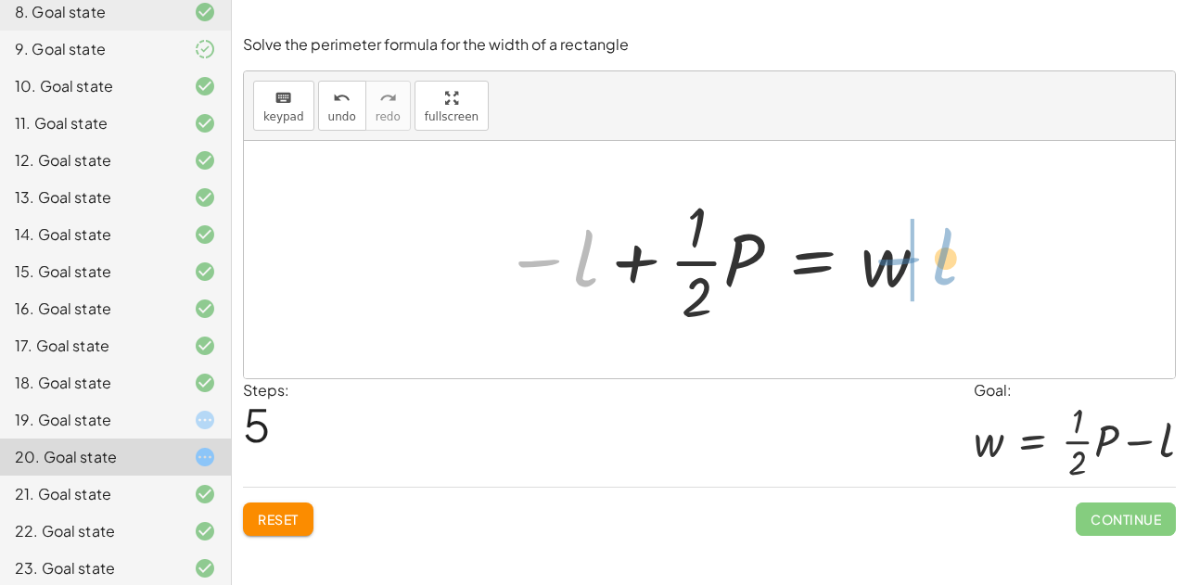
drag, startPoint x: 575, startPoint y: 276, endPoint x: 959, endPoint y: 272, distance: 384.1
click at [959, 272] on div "P = + · 2 · l + · 2 · w − · 2 · l + P = · 2 · w · ( − · 2 · l + P ) · 2 = w − ·…" at bounding box center [709, 259] width 931 height 237
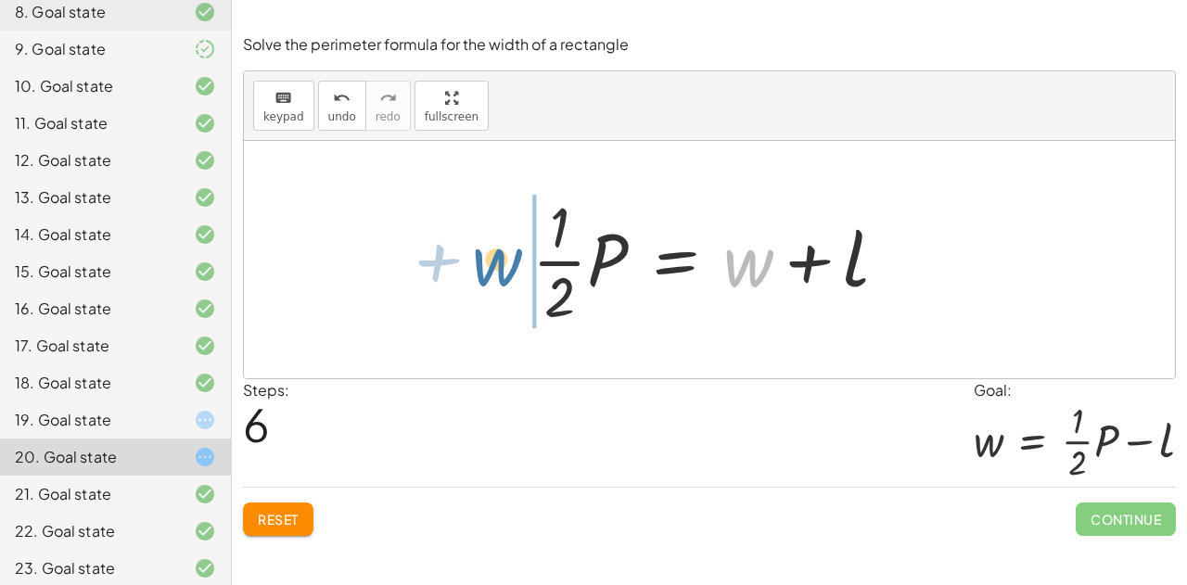
drag, startPoint x: 755, startPoint y: 264, endPoint x: 500, endPoint y: 263, distance: 255.1
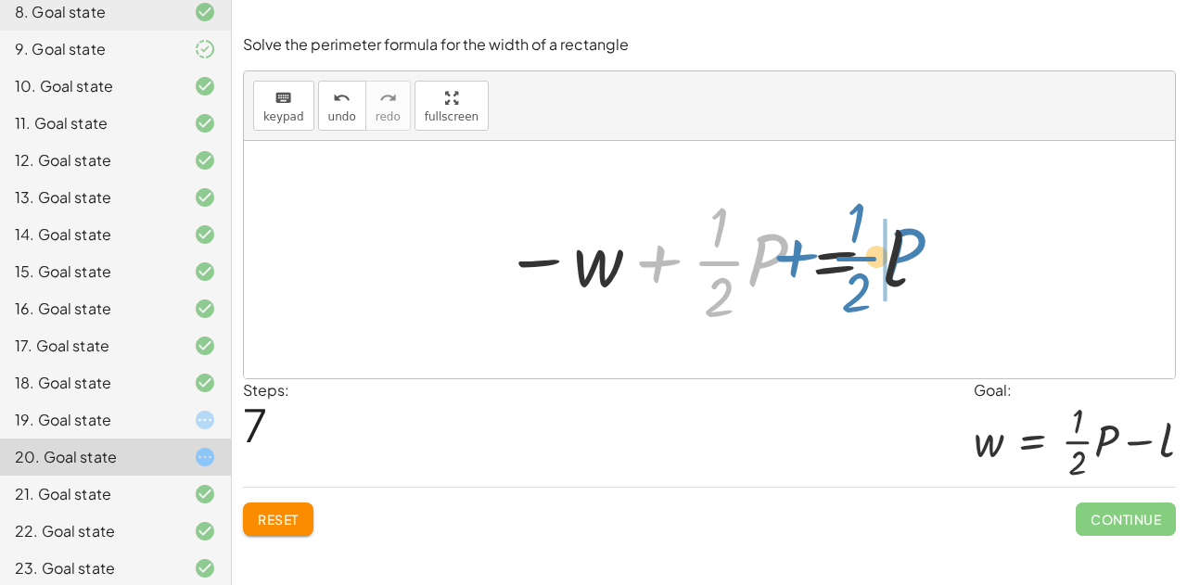
drag, startPoint x: 658, startPoint y: 260, endPoint x: 793, endPoint y: 254, distance: 135.5
click at [793, 254] on div at bounding box center [716, 259] width 445 height 143
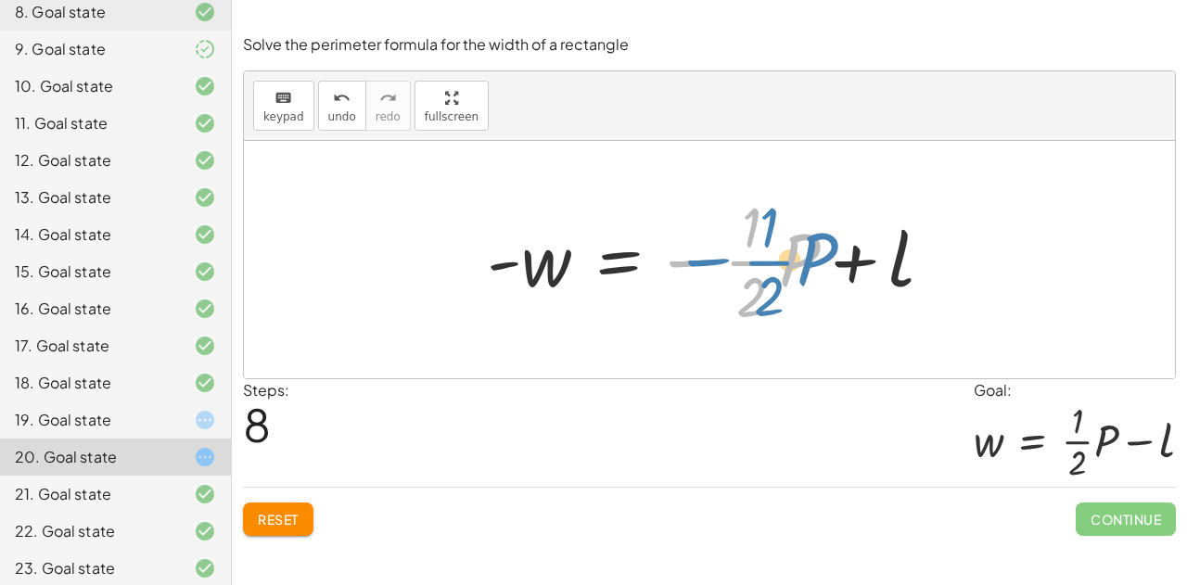
drag, startPoint x: 687, startPoint y: 259, endPoint x: 645, endPoint y: 290, distance: 53.1
click at [645, 290] on div at bounding box center [718, 259] width 480 height 143
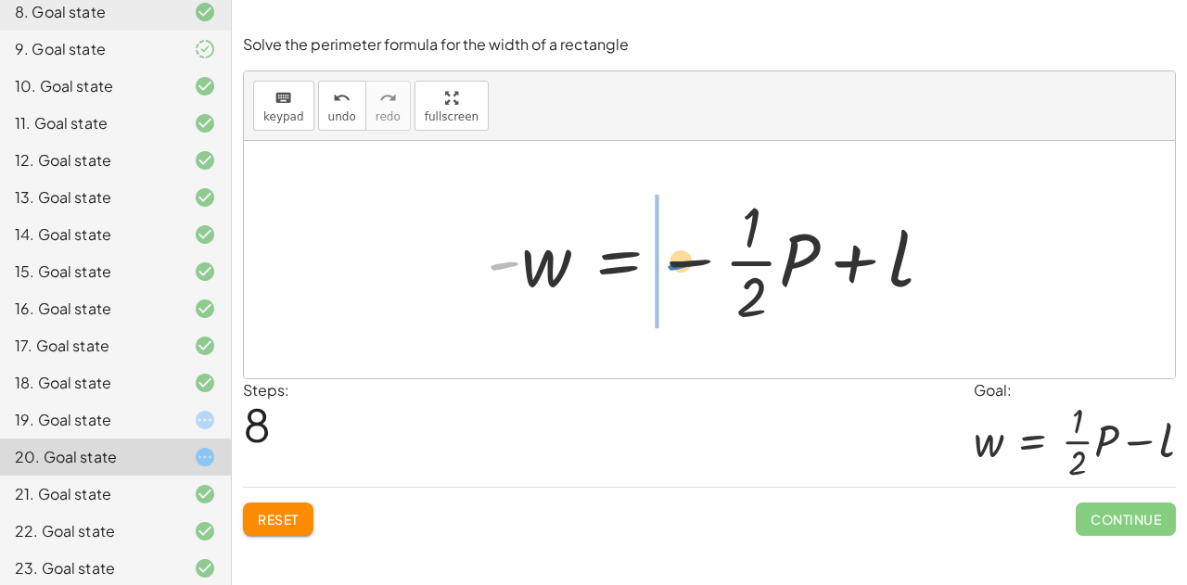
drag, startPoint x: 497, startPoint y: 268, endPoint x: 674, endPoint y: 269, distance: 177.2
click at [674, 269] on div at bounding box center [718, 259] width 480 height 143
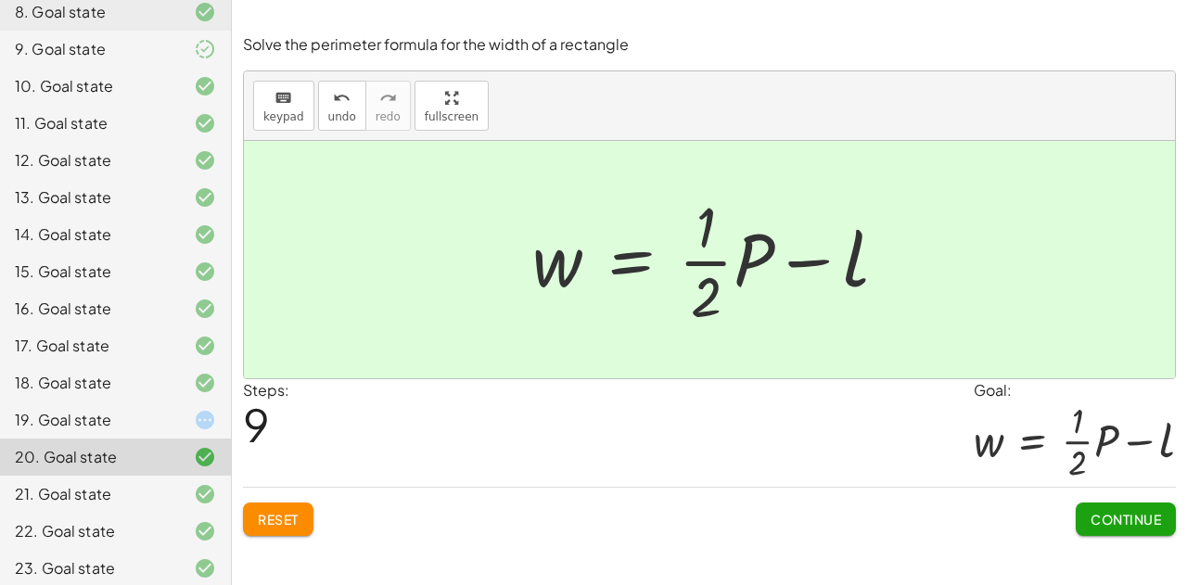
click at [1115, 526] on button "Continue" at bounding box center [1126, 519] width 100 height 33
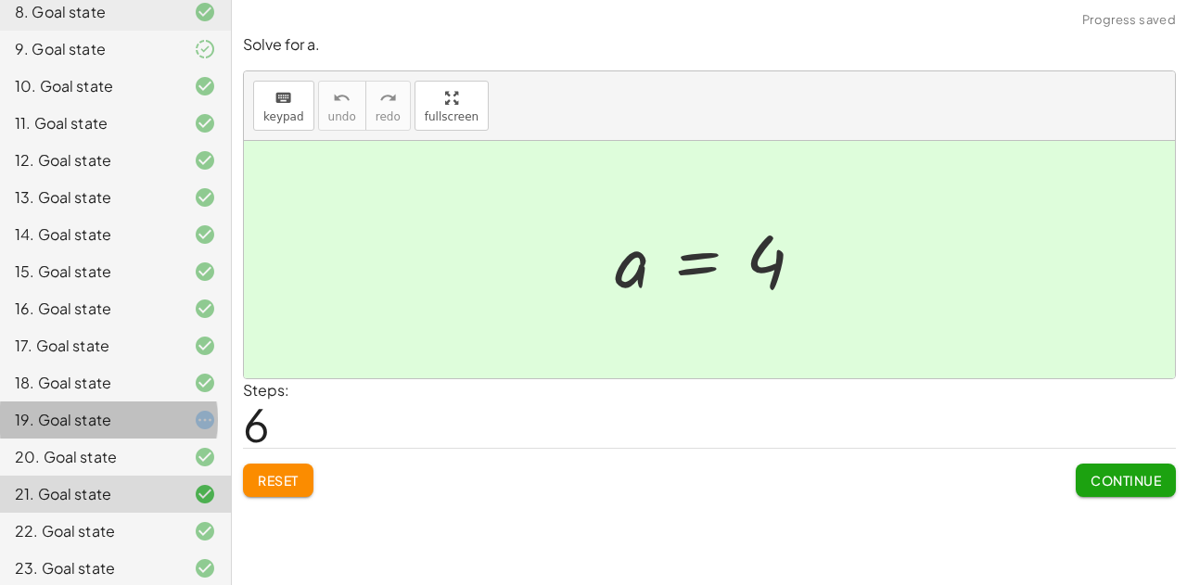
click at [109, 409] on div "19. Goal state" at bounding box center [89, 420] width 149 height 22
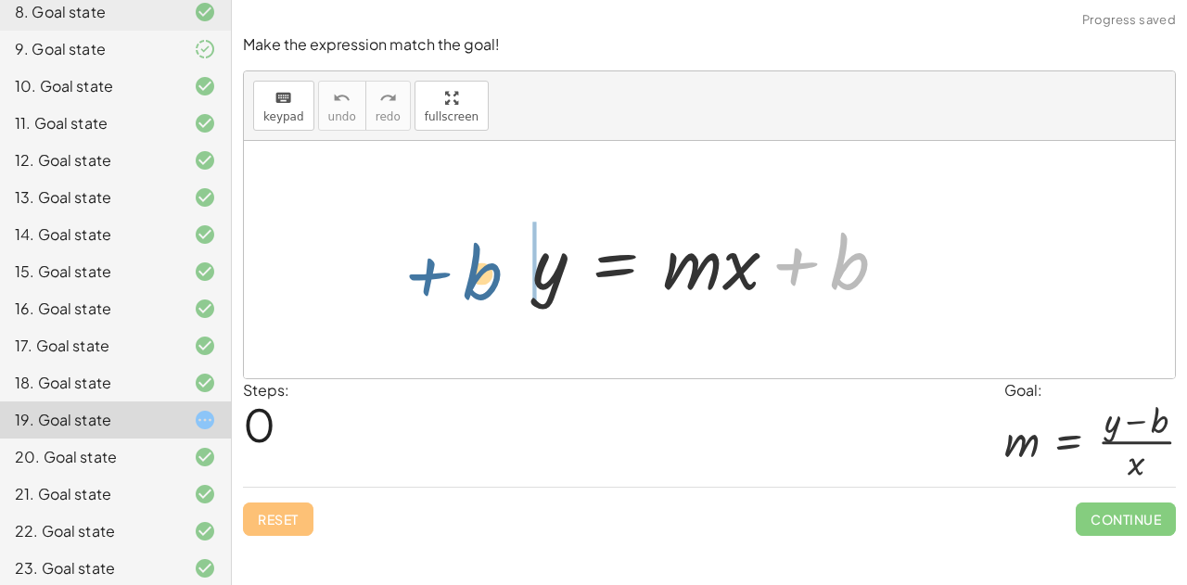
drag, startPoint x: 793, startPoint y: 263, endPoint x: 419, endPoint y: 279, distance: 374.2
click at [419, 279] on div "+ b y = + · m · x + b" at bounding box center [709, 259] width 931 height 237
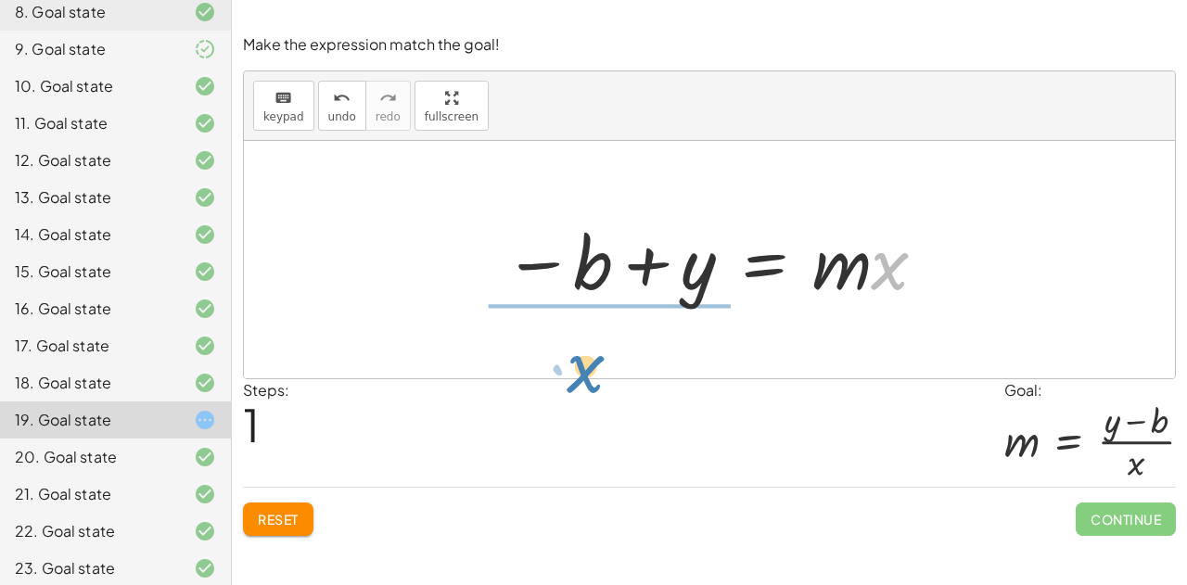
drag, startPoint x: 885, startPoint y: 279, endPoint x: 594, endPoint y: 356, distance: 301.3
click at [594, 356] on div "y = + · m · x + b · x y = · m · x b − +" at bounding box center [709, 259] width 931 height 237
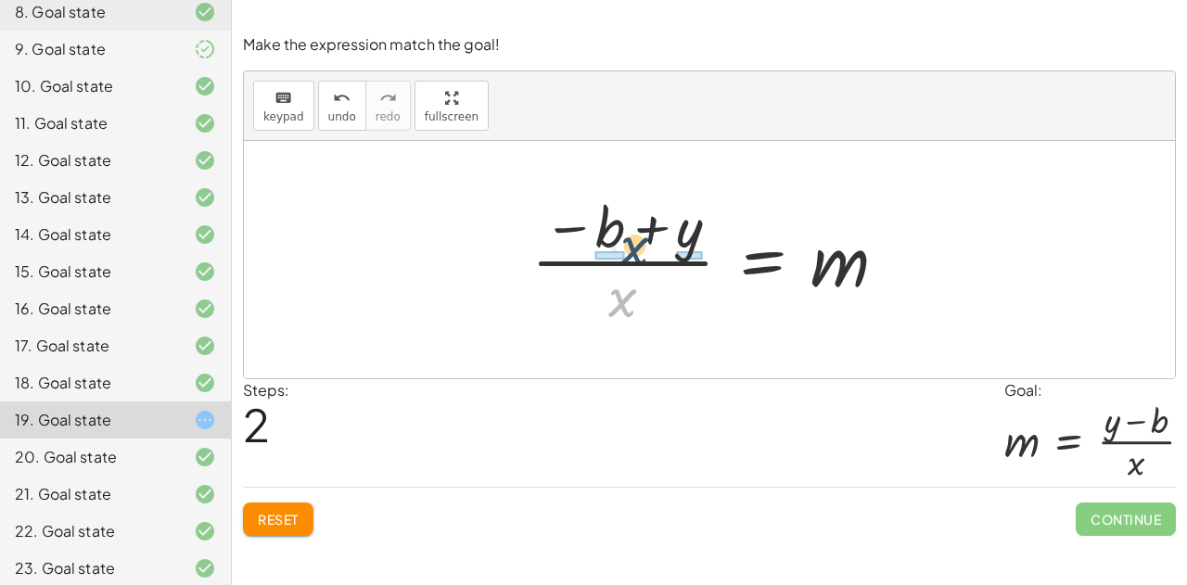
drag, startPoint x: 621, startPoint y: 301, endPoint x: 636, endPoint y: 246, distance: 57.6
click at [636, 246] on div at bounding box center [717, 259] width 390 height 143
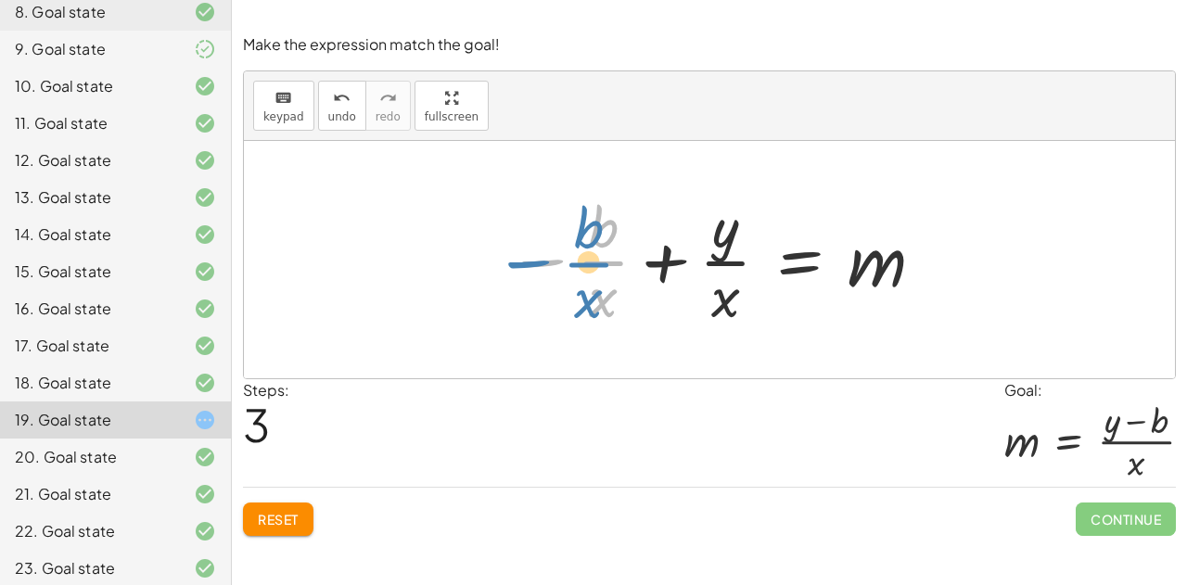
drag, startPoint x: 538, startPoint y: 260, endPoint x: 529, endPoint y: 261, distance: 9.3
click at [529, 261] on div at bounding box center [717, 259] width 439 height 143
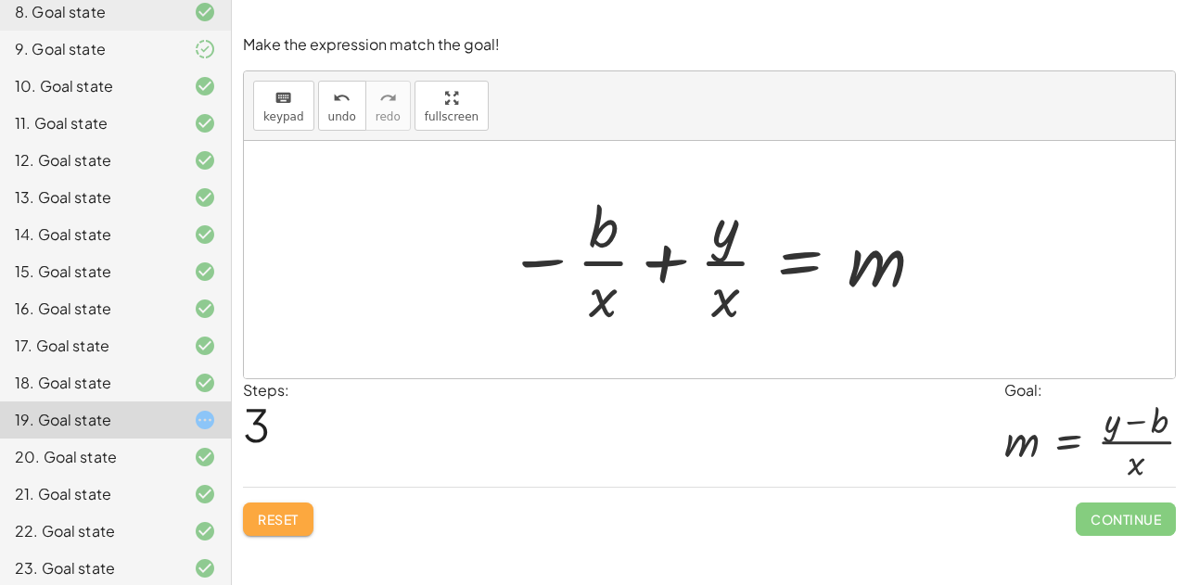
click at [258, 521] on span "Reset" at bounding box center [278, 519] width 41 height 17
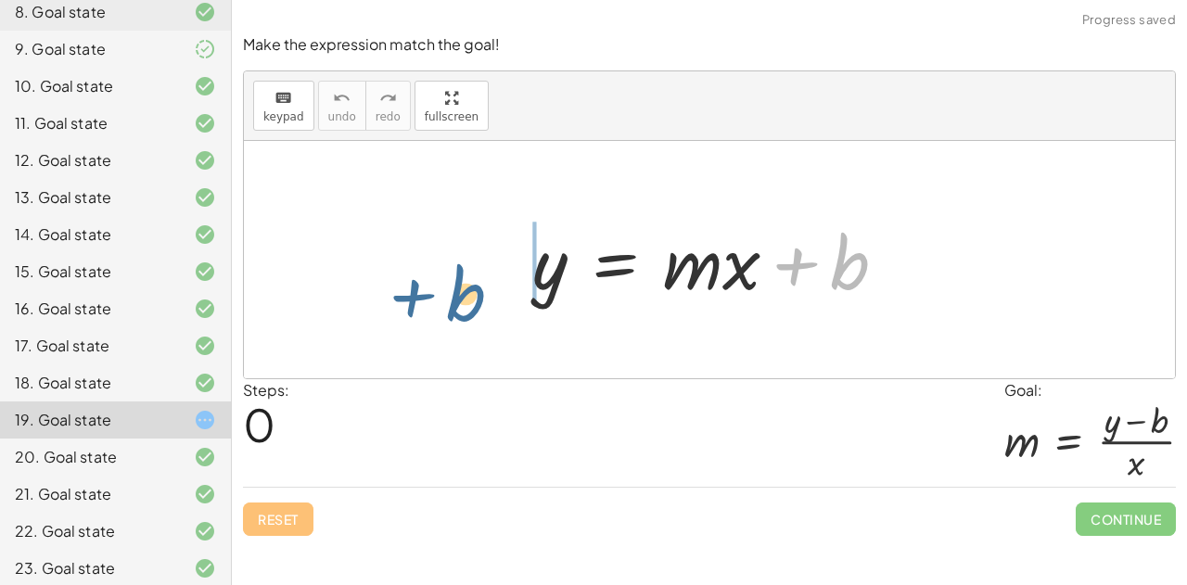
drag, startPoint x: 839, startPoint y: 268, endPoint x: 453, endPoint y: 296, distance: 386.9
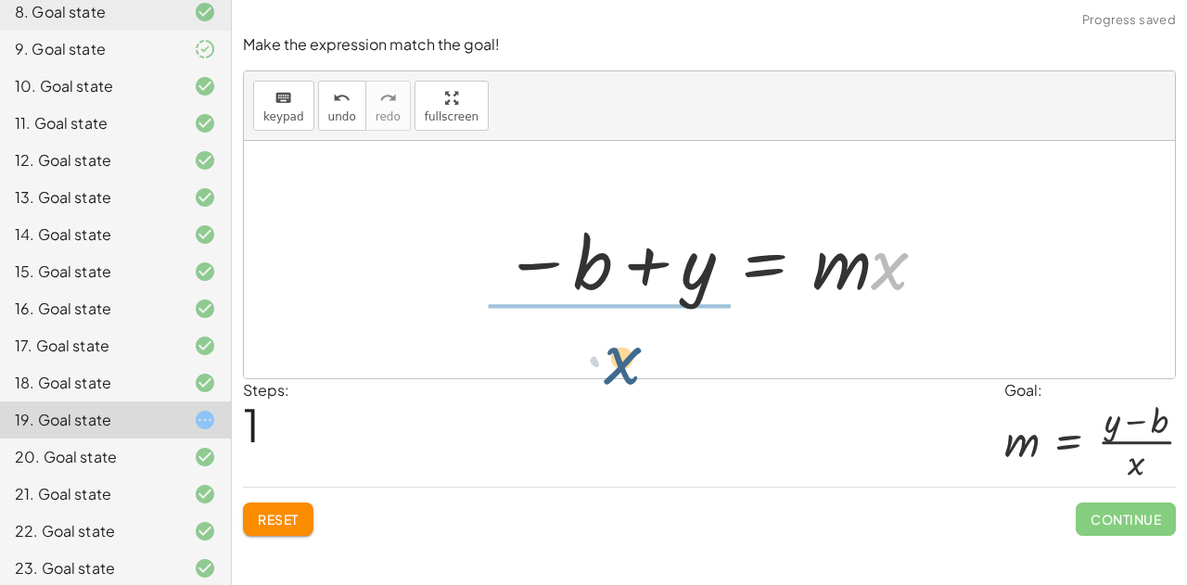
drag, startPoint x: 885, startPoint y: 277, endPoint x: 624, endPoint y: 367, distance: 275.7
click at [624, 367] on div "y = + · m · x + b · x y = · m · x b − +" at bounding box center [709, 259] width 931 height 237
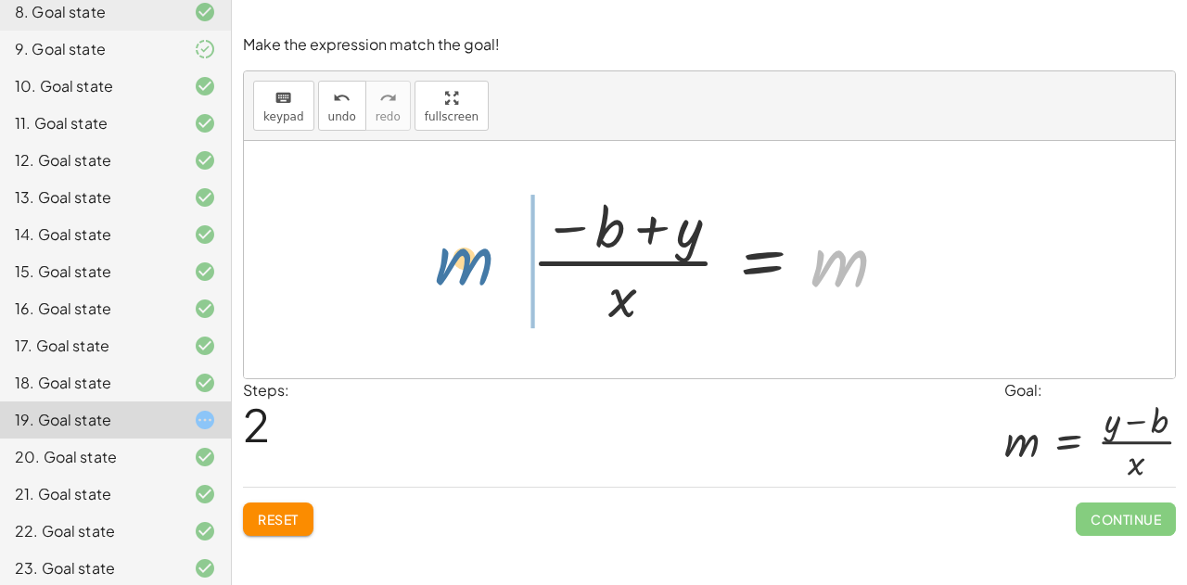
drag, startPoint x: 834, startPoint y: 267, endPoint x: 454, endPoint y: 256, distance: 380.5
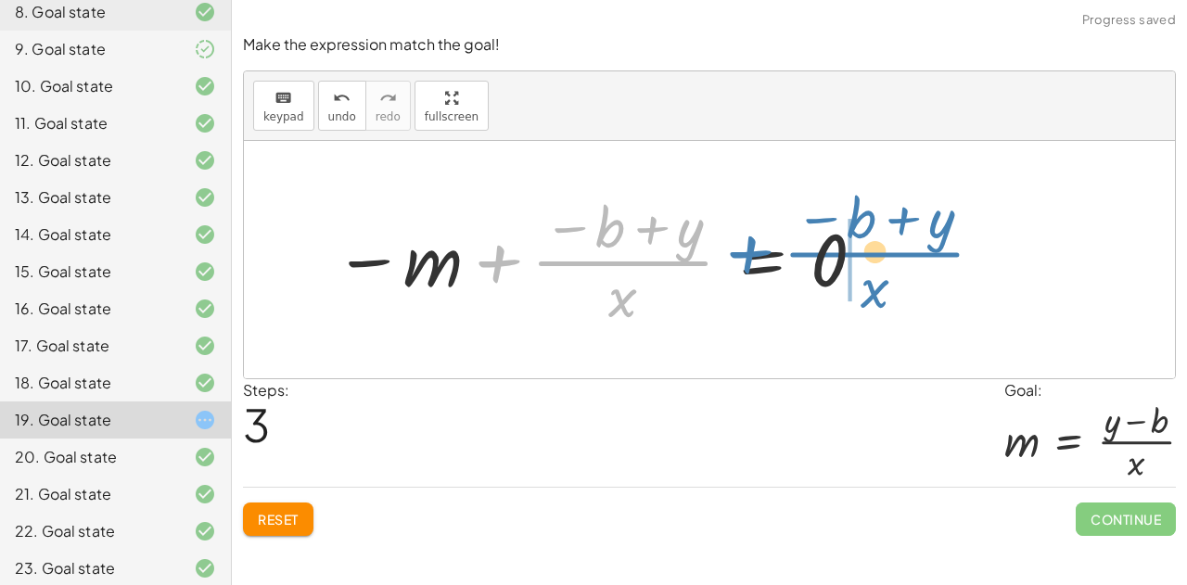
drag, startPoint x: 596, startPoint y: 263, endPoint x: 849, endPoint y: 253, distance: 253.4
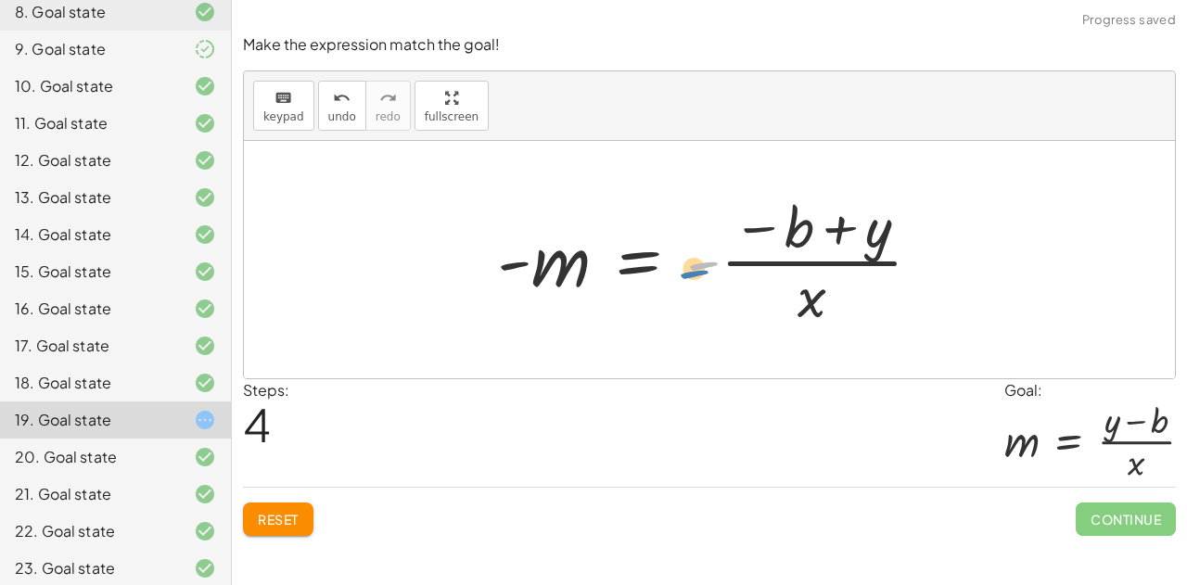
click at [703, 267] on div at bounding box center [717, 259] width 458 height 143
drag, startPoint x: 754, startPoint y: 231, endPoint x: 691, endPoint y: 264, distance: 71.4
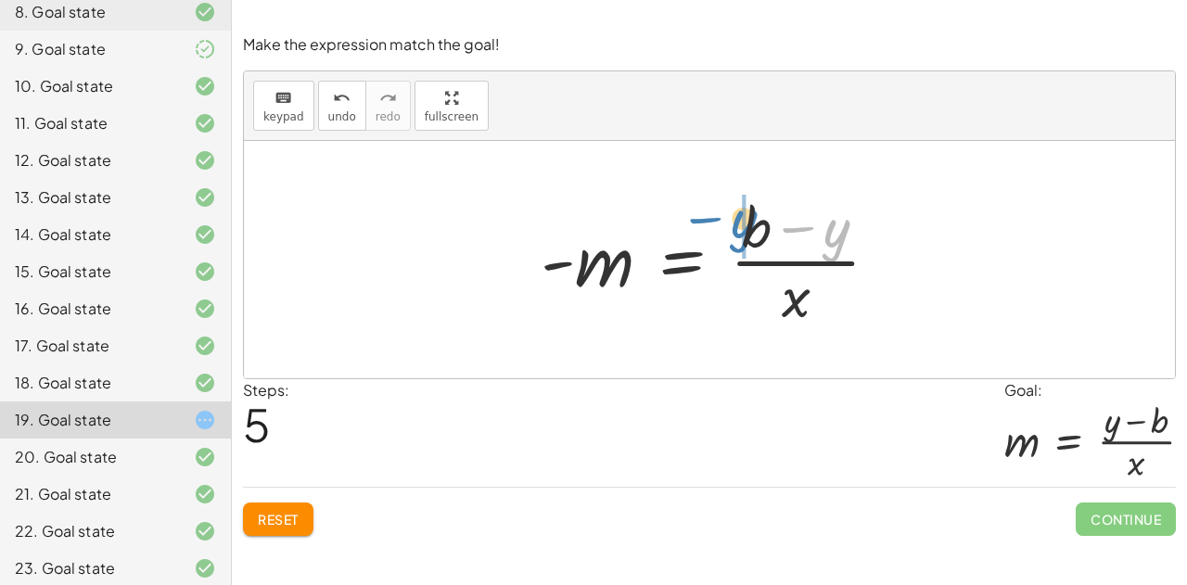
drag, startPoint x: 825, startPoint y: 245, endPoint x: 732, endPoint y: 236, distance: 93.2
click at [732, 236] on div at bounding box center [718, 259] width 372 height 143
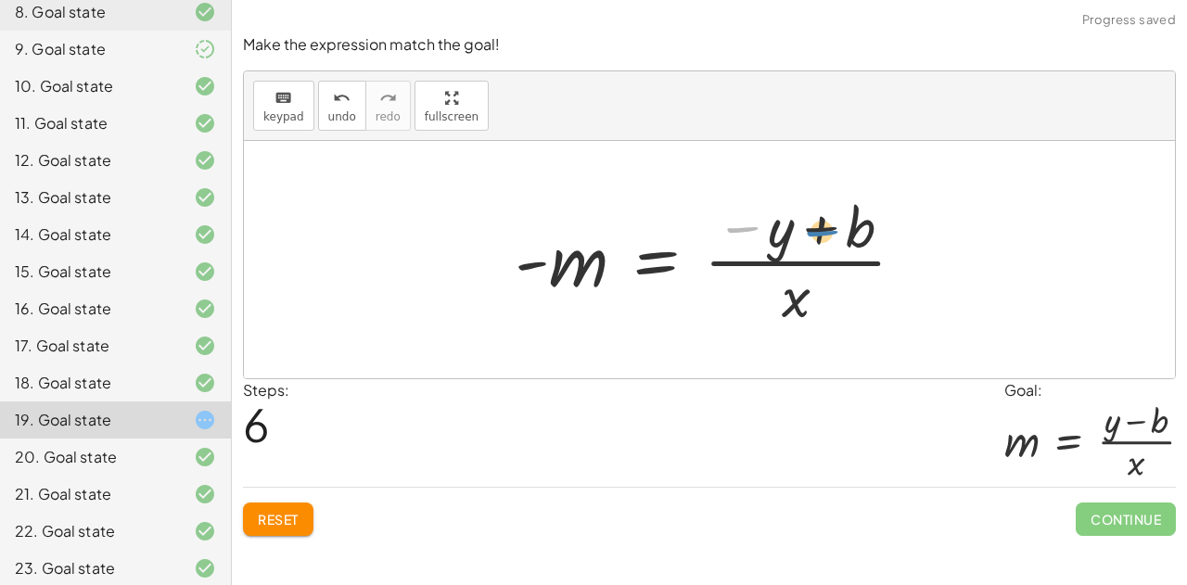
drag, startPoint x: 742, startPoint y: 227, endPoint x: 822, endPoint y: 231, distance: 79.9
click at [822, 231] on div at bounding box center [718, 259] width 424 height 143
drag, startPoint x: 822, startPoint y: 225, endPoint x: 813, endPoint y: 231, distance: 10.0
click at [813, 231] on div at bounding box center [718, 259] width 424 height 143
drag, startPoint x: 746, startPoint y: 230, endPoint x: 821, endPoint y: 226, distance: 75.2
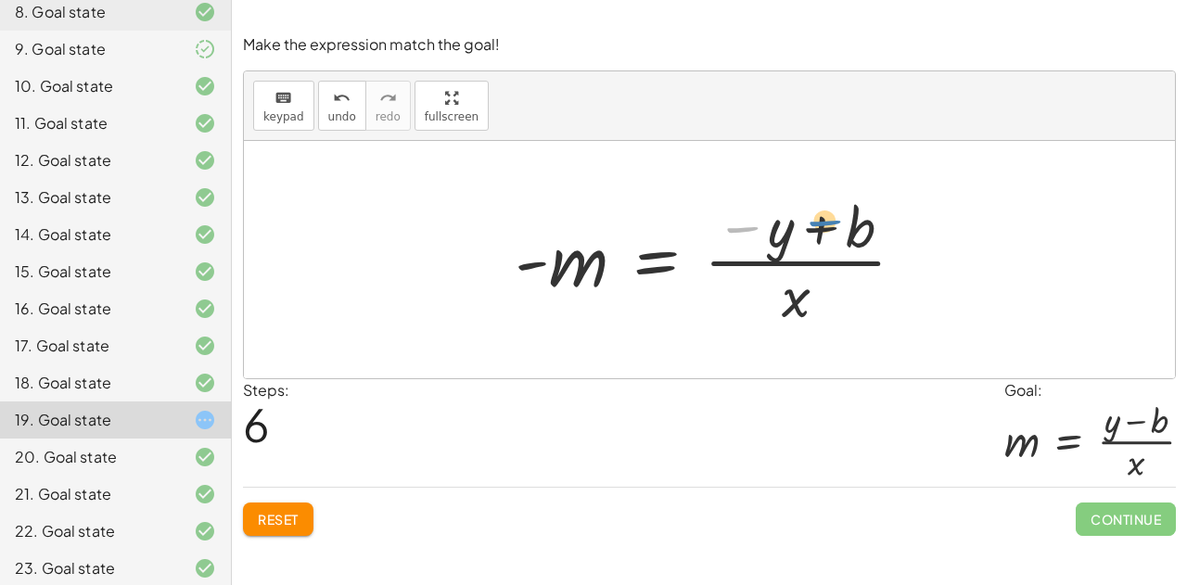
click at [821, 226] on div at bounding box center [718, 259] width 424 height 143
click at [766, 229] on div at bounding box center [718, 259] width 424 height 143
click at [289, 515] on span "Reset" at bounding box center [278, 519] width 41 height 17
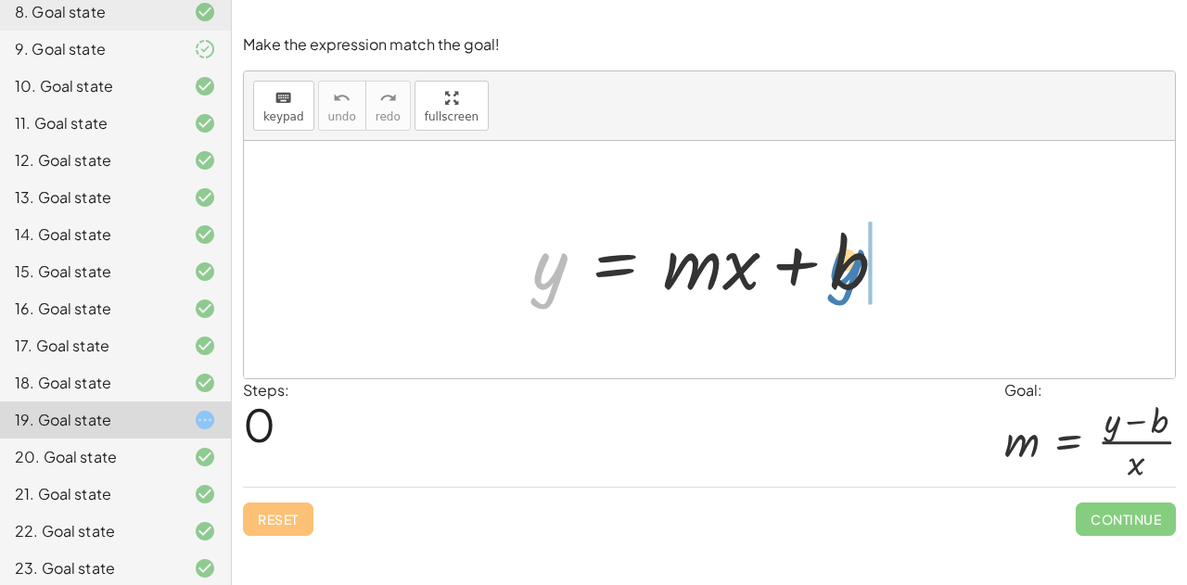
drag, startPoint x: 542, startPoint y: 276, endPoint x: 839, endPoint y: 273, distance: 296.9
click at [839, 273] on div at bounding box center [717, 260] width 388 height 96
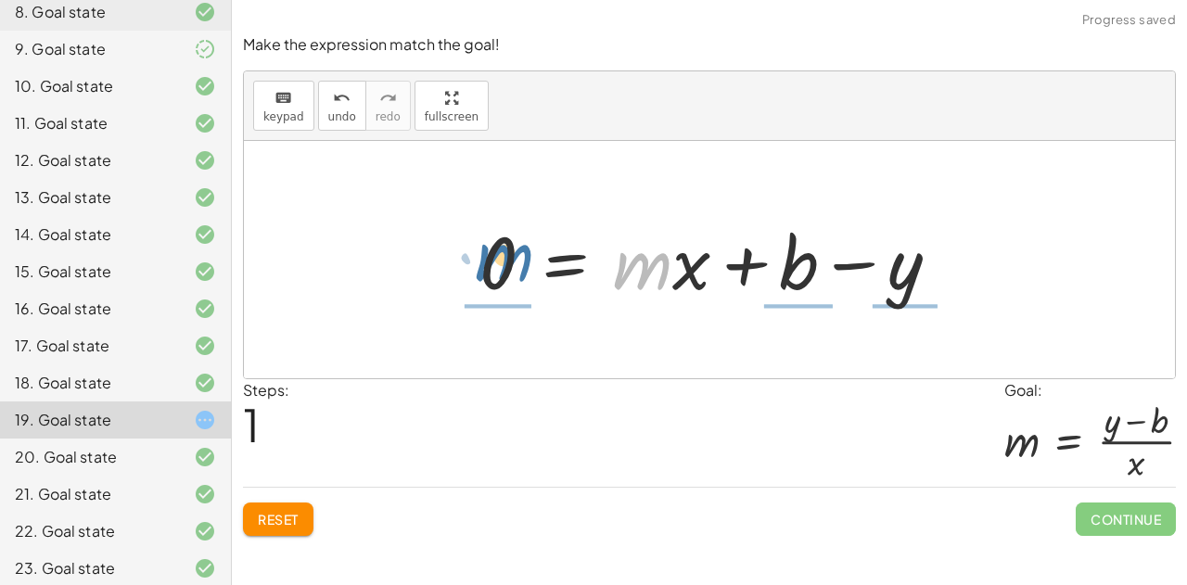
drag, startPoint x: 635, startPoint y: 275, endPoint x: 496, endPoint y: 266, distance: 139.4
click at [496, 266] on div at bounding box center [716, 260] width 493 height 96
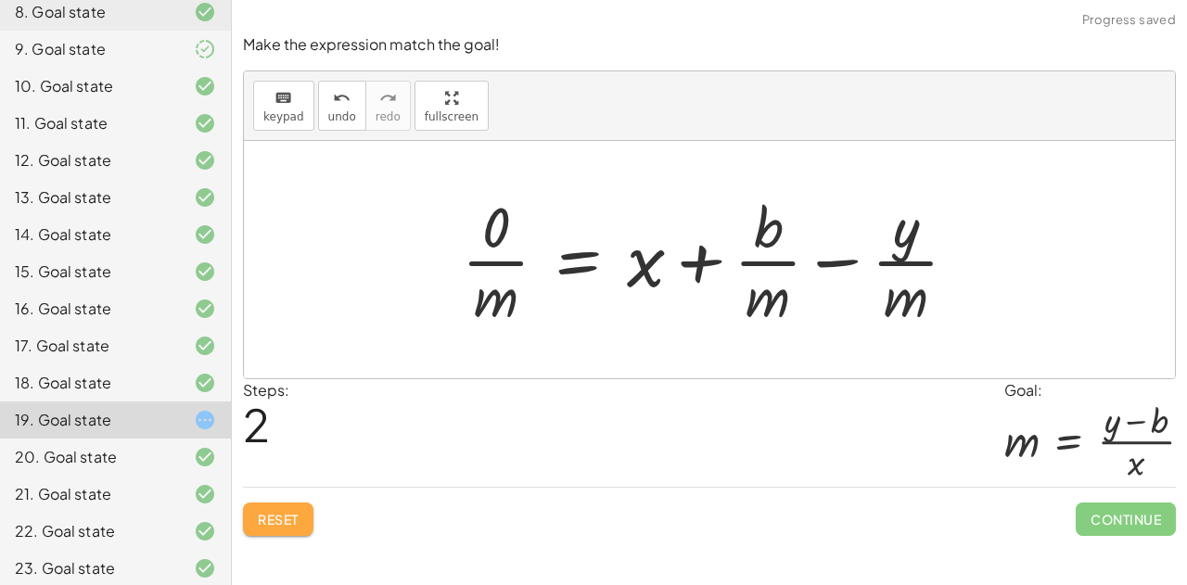
click at [265, 523] on span "Reset" at bounding box center [278, 519] width 41 height 17
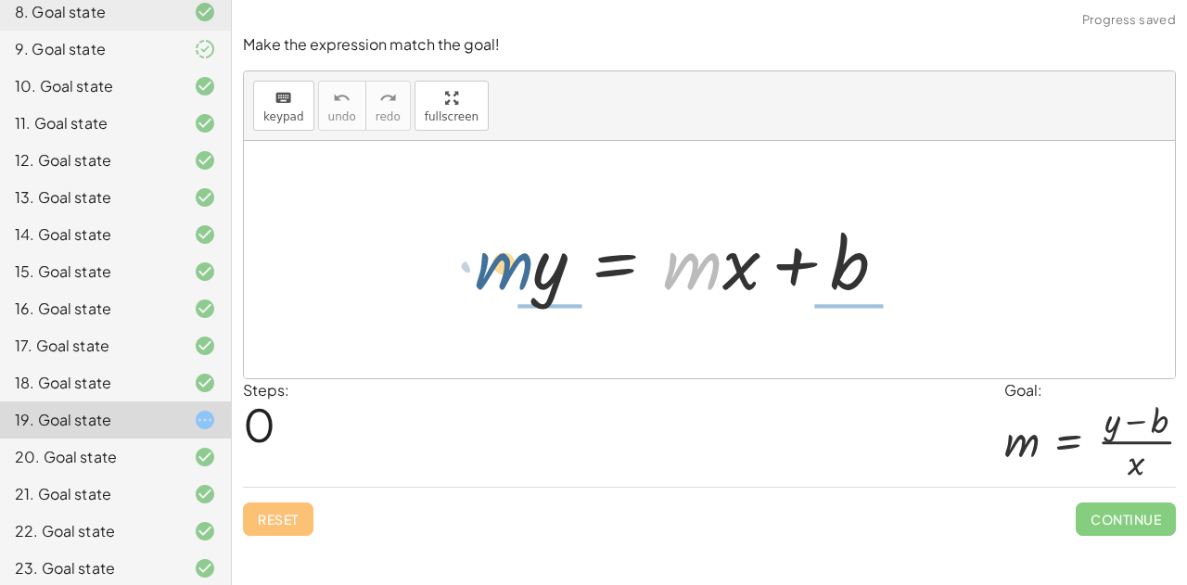
drag, startPoint x: 694, startPoint y: 259, endPoint x: 502, endPoint y: 259, distance: 192.0
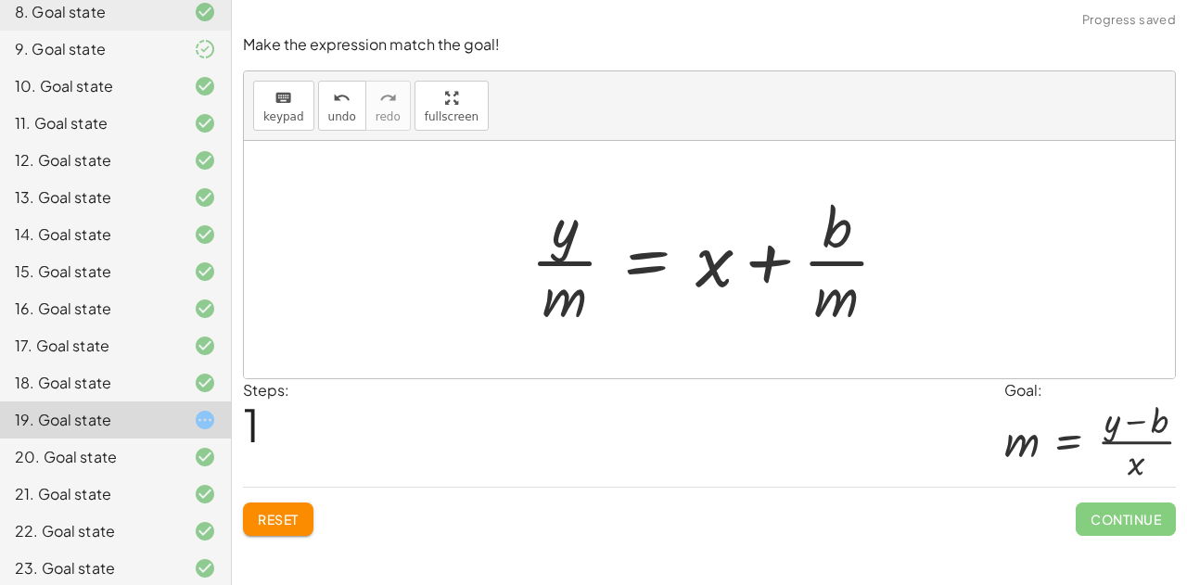
click at [275, 518] on span "Reset" at bounding box center [278, 519] width 41 height 17
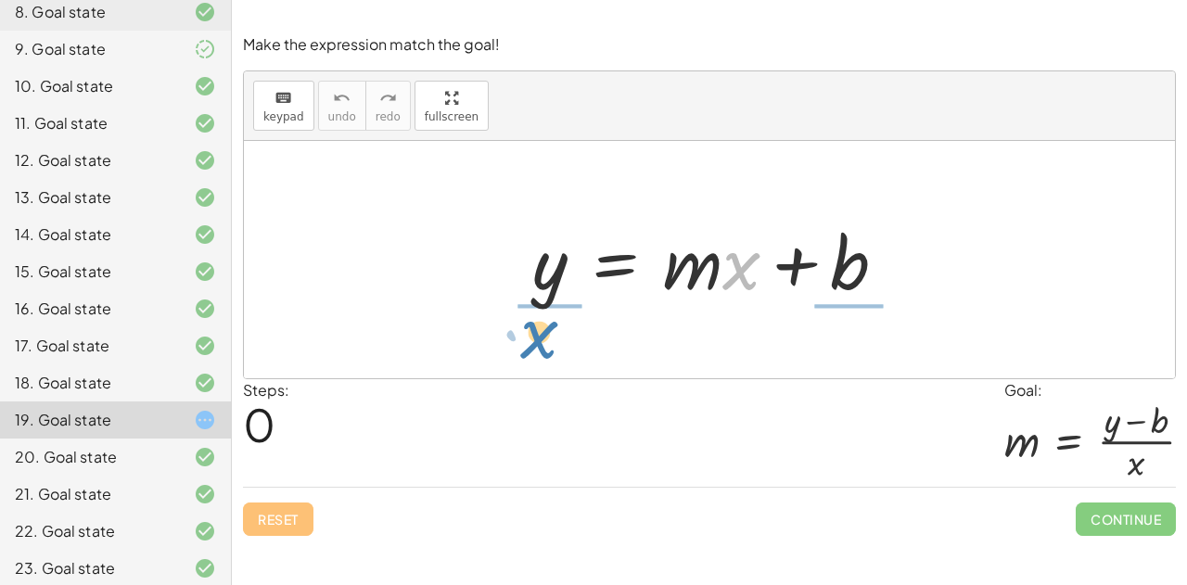
drag, startPoint x: 730, startPoint y: 269, endPoint x: 531, endPoint y: 337, distance: 210.6
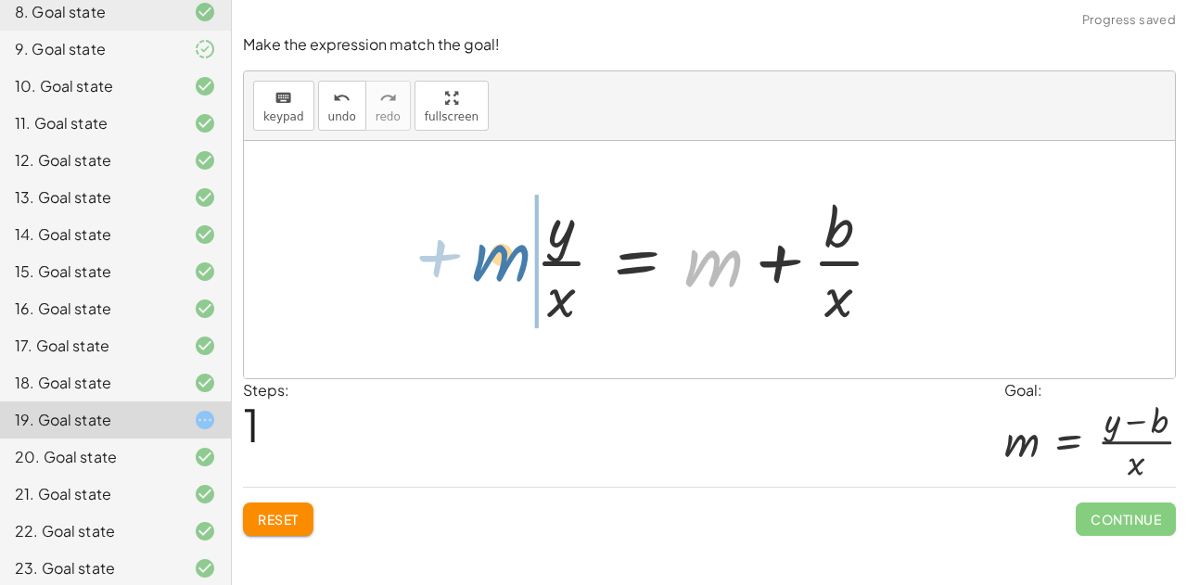
drag, startPoint x: 703, startPoint y: 271, endPoint x: 488, endPoint y: 268, distance: 215.2
click at [488, 268] on div "y = + · m · x + b + m y = + m + b · · x · · x" at bounding box center [709, 259] width 931 height 237
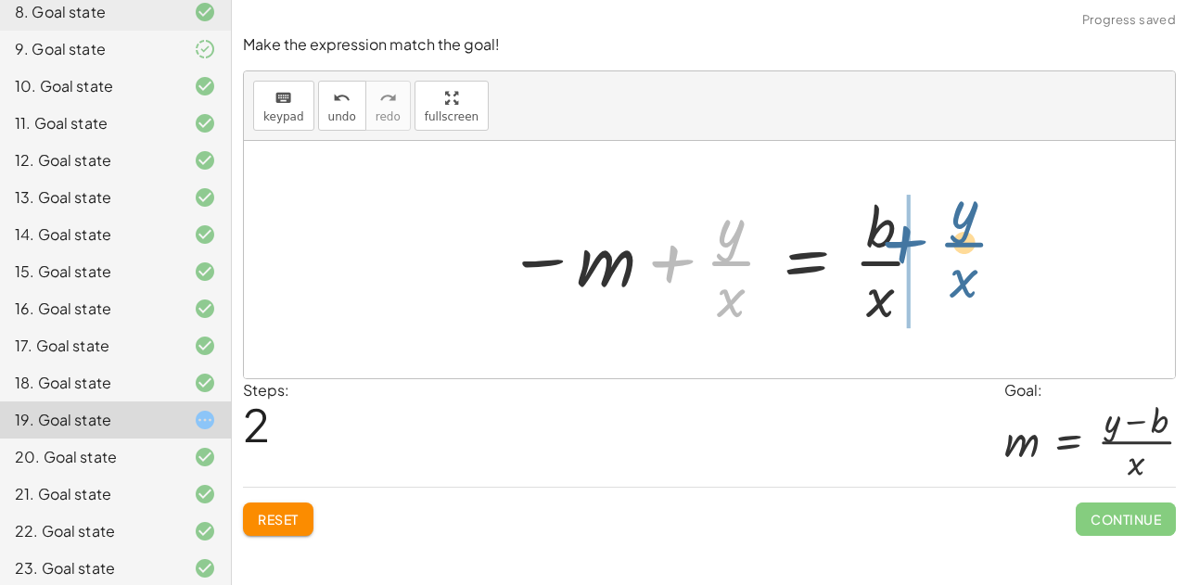
drag, startPoint x: 663, startPoint y: 261, endPoint x: 885, endPoint y: 257, distance: 221.7
click at [885, 257] on div at bounding box center [717, 259] width 439 height 143
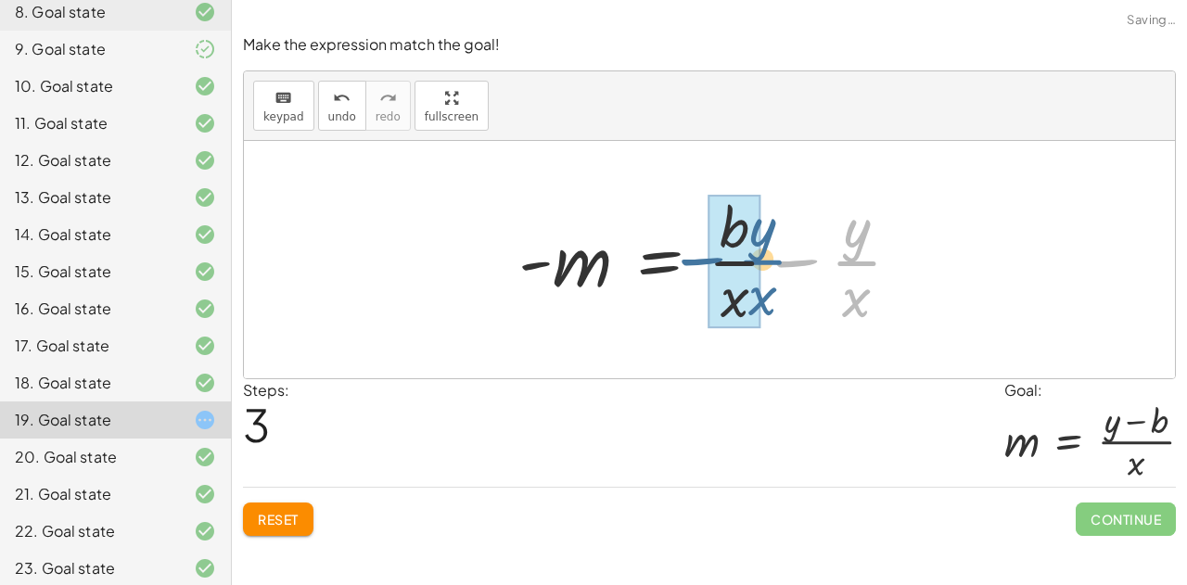
drag, startPoint x: 840, startPoint y: 262, endPoint x: 746, endPoint y: 259, distance: 94.7
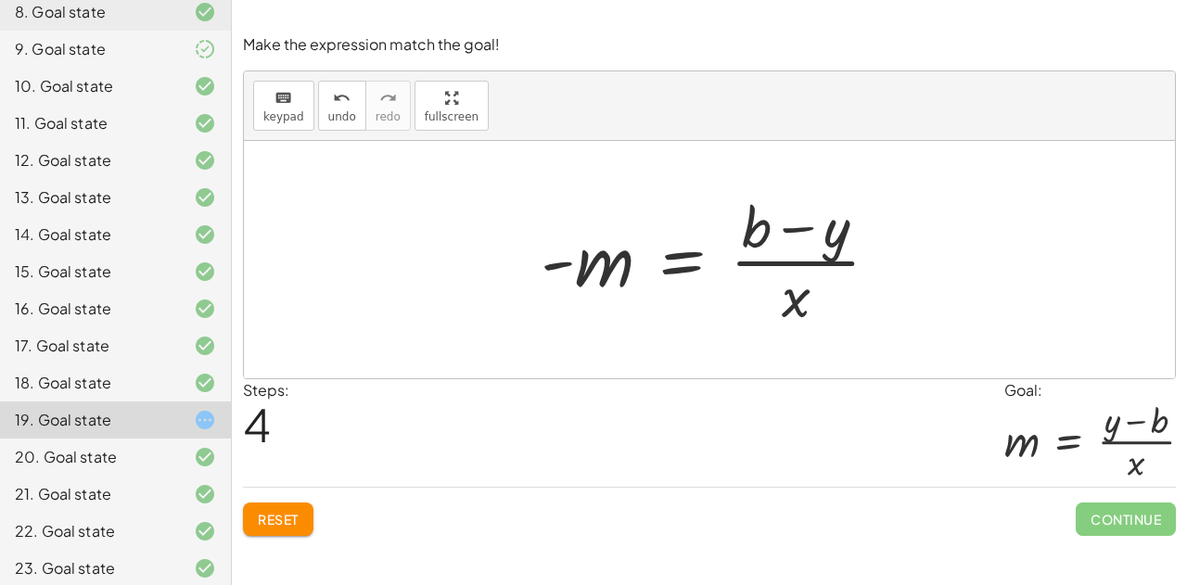
click at [273, 513] on span "Reset" at bounding box center [278, 519] width 41 height 17
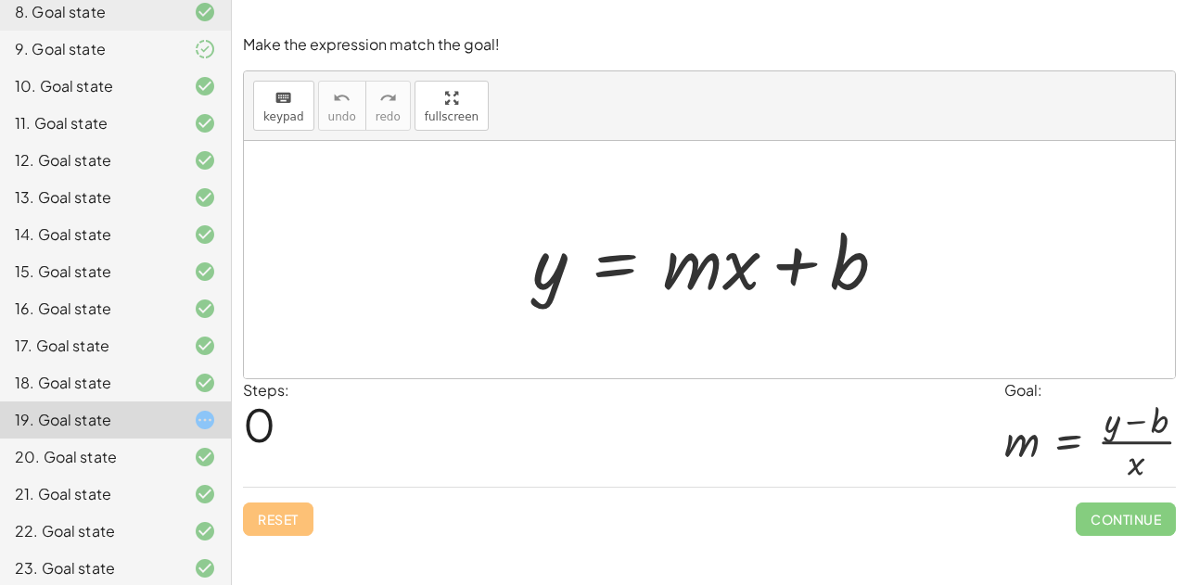
scroll to position [0, 0]
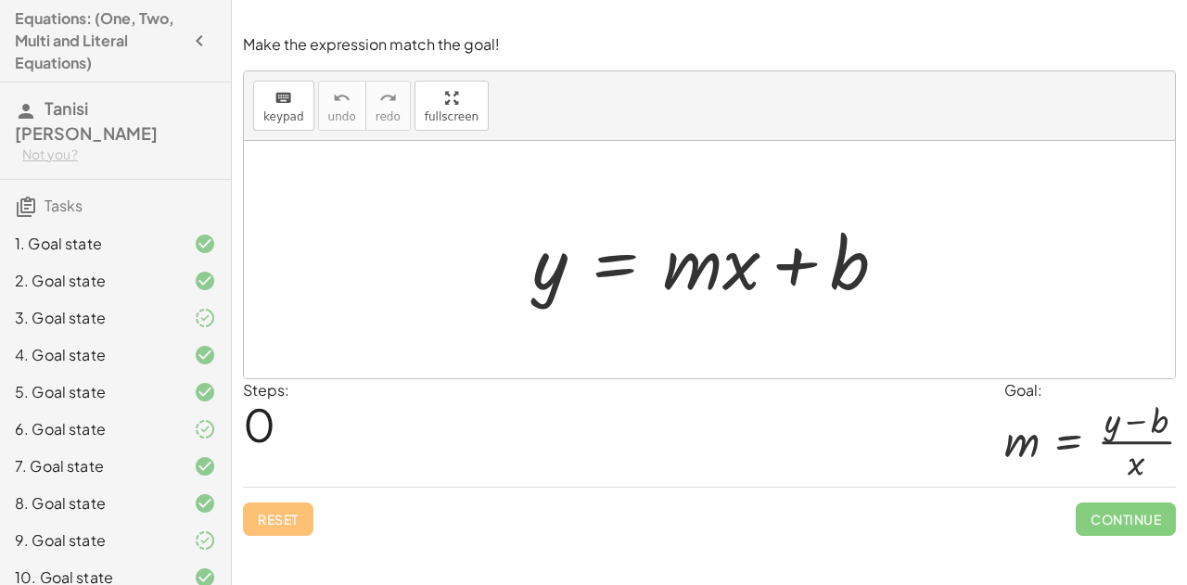
click at [72, 102] on span "Tanisi [PERSON_NAME]" at bounding box center [86, 120] width 143 height 46
click at [188, 37] on icon "button" at bounding box center [199, 41] width 22 height 22
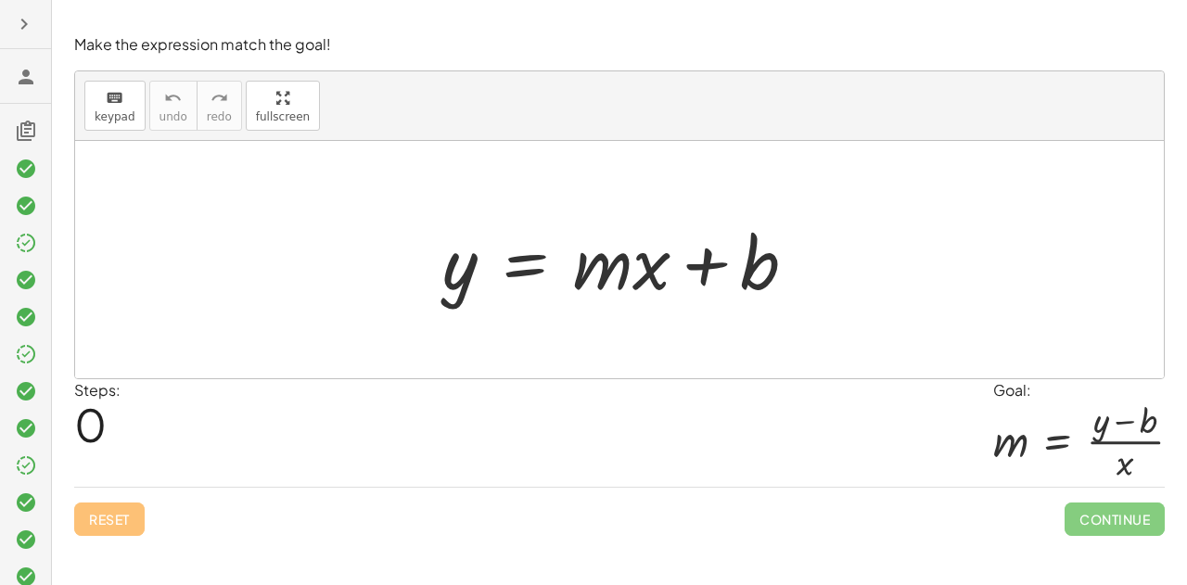
click at [20, 23] on icon "button" at bounding box center [24, 24] width 22 height 22
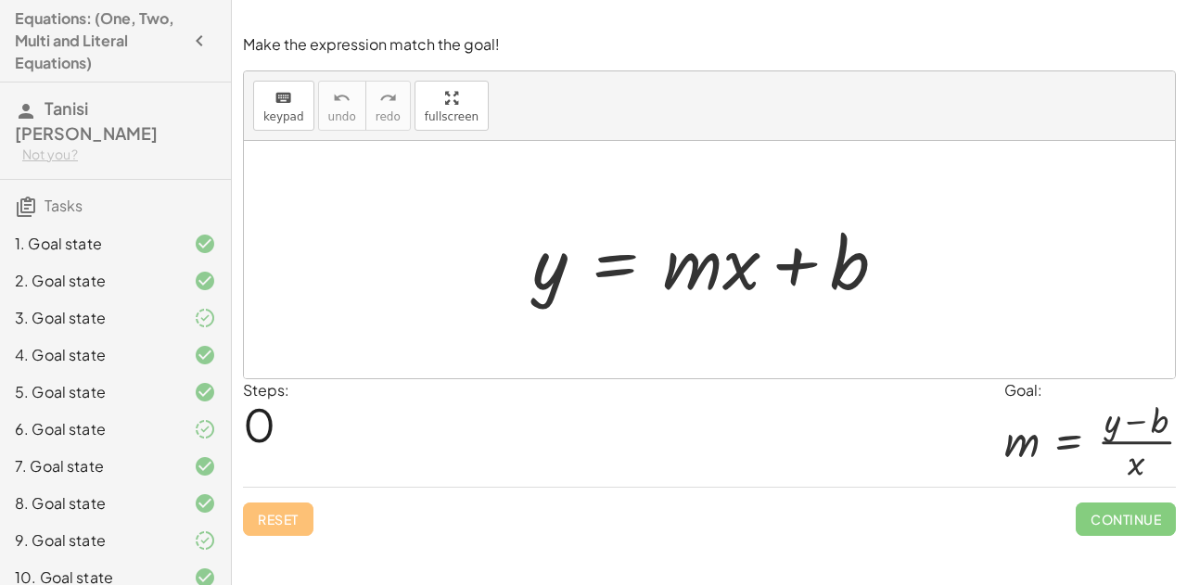
click at [22, 32] on h4 "Equations: (One, Two, Multi and Literal Equations)" at bounding box center [99, 40] width 168 height 67
drag, startPoint x: 13, startPoint y: 31, endPoint x: 147, endPoint y: 77, distance: 141.4
click at [147, 77] on div "Equations: (One, Two, Multi and Literal Equations) Tanisi [PERSON_NAME] Not you…" at bounding box center [115, 292] width 231 height 585
click at [432, 208] on div "keyboard keypad undo undo redo redo fullscreen y = + · m · x + b ×" at bounding box center [709, 224] width 931 height 307
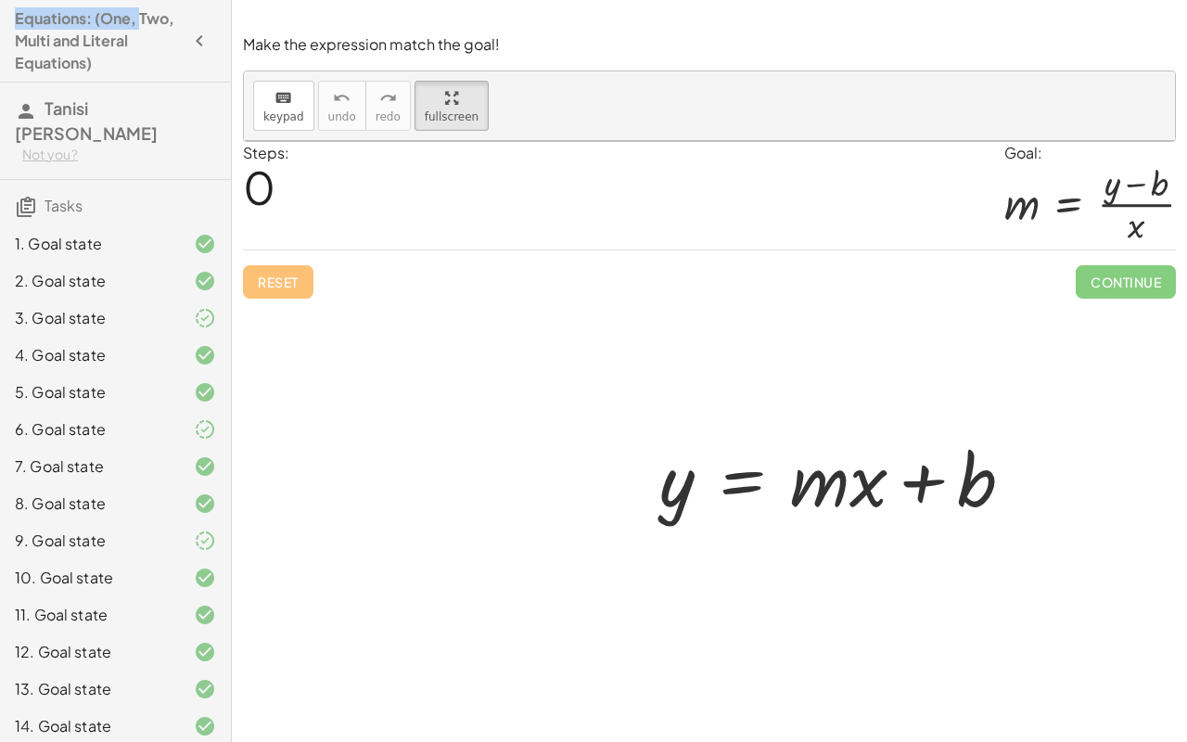
click at [188, 0] on html "Equations: (One, Two, Multi and Literal Equations) Tanisi [PERSON_NAME] Not you…" at bounding box center [593, 371] width 1187 height 742
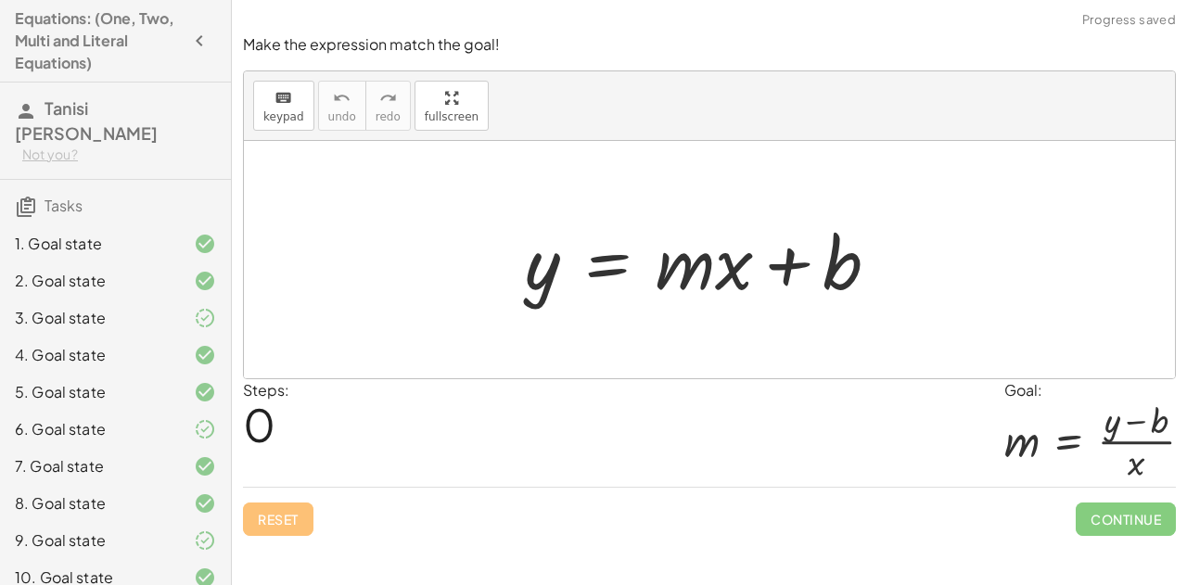
click at [625, 494] on div "Reset Continue" at bounding box center [709, 511] width 933 height 49
